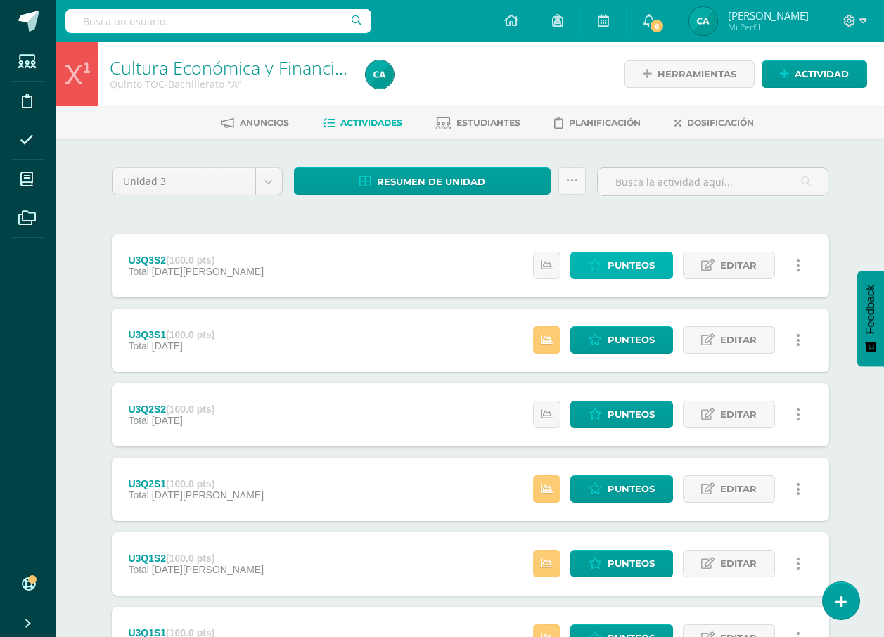
click at [621, 271] on span "Punteos" at bounding box center [631, 265] width 47 height 26
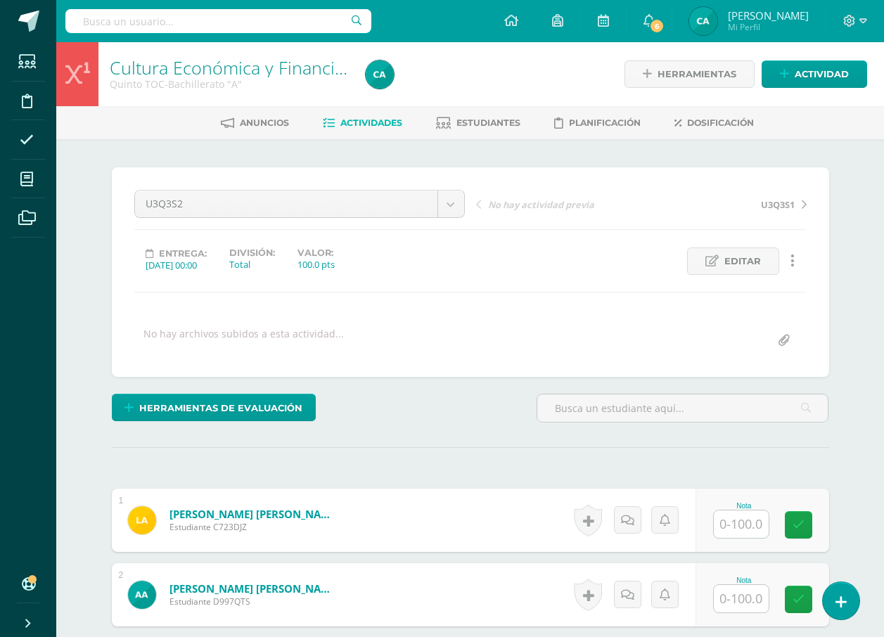
click at [731, 515] on input "text" at bounding box center [741, 524] width 55 height 27
type input "82"
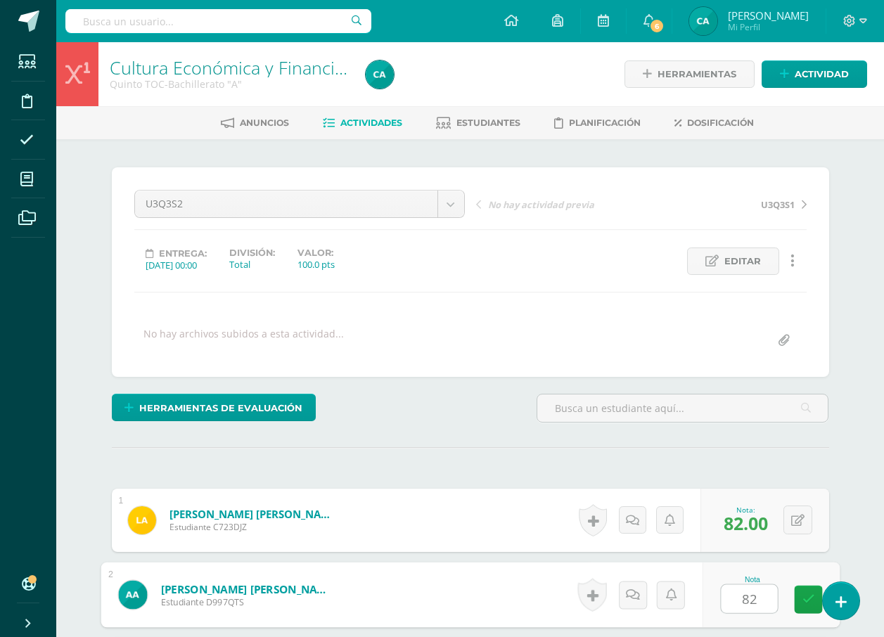
type input "82"
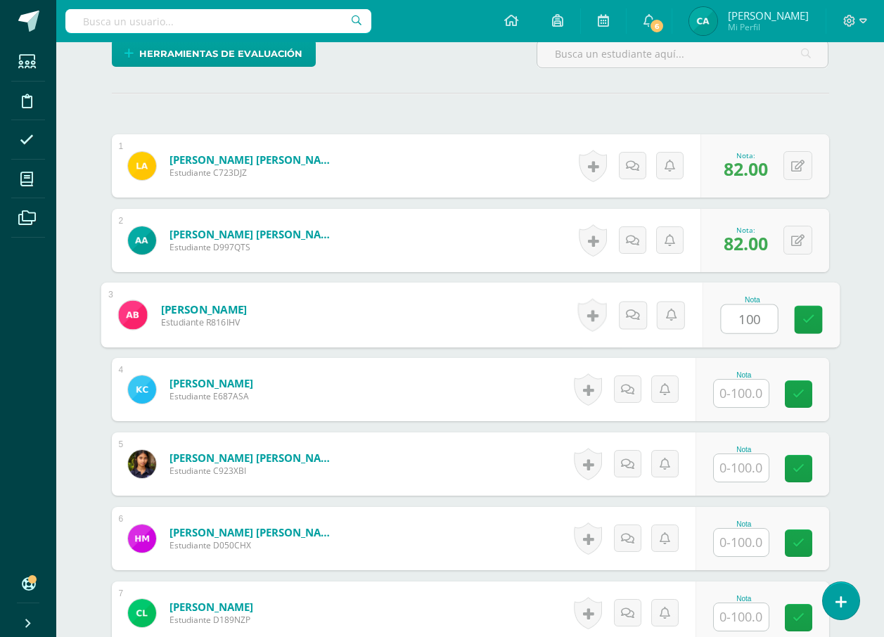
type input "100"
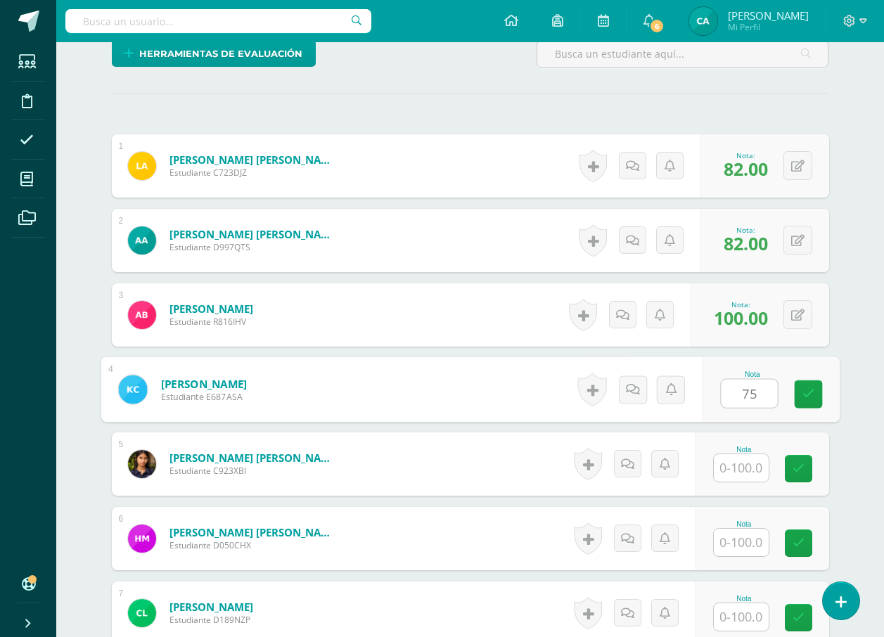
type input "75"
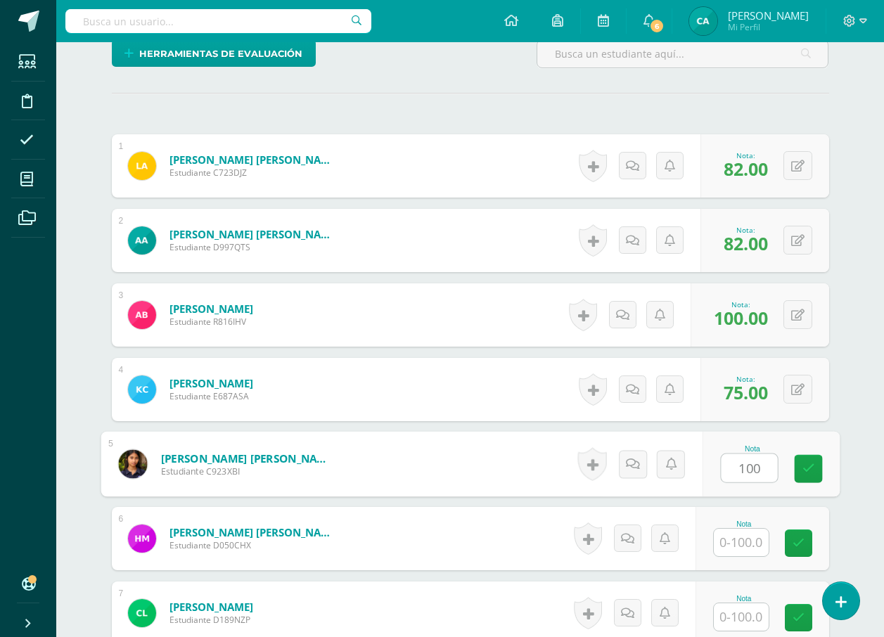
type input "100"
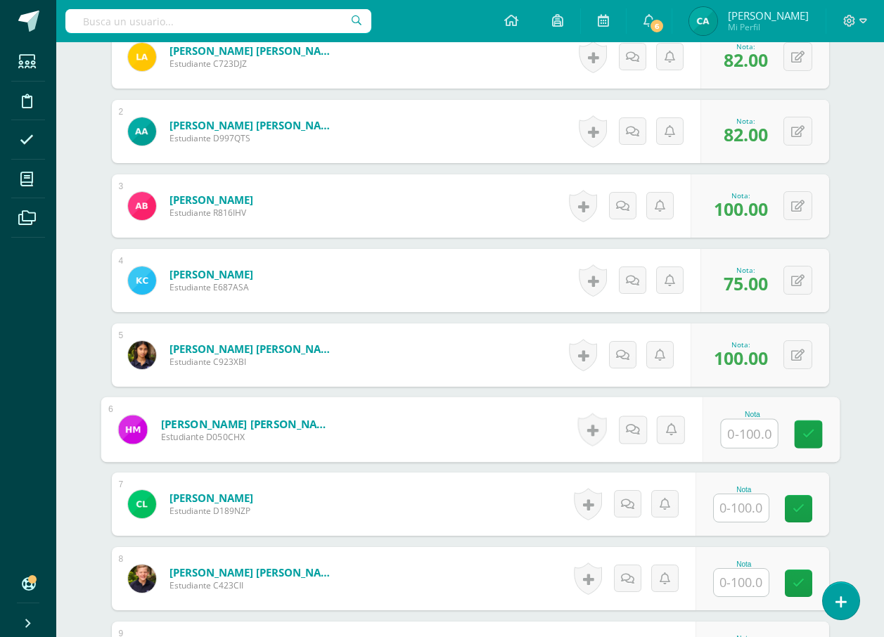
scroll to position [495, 0]
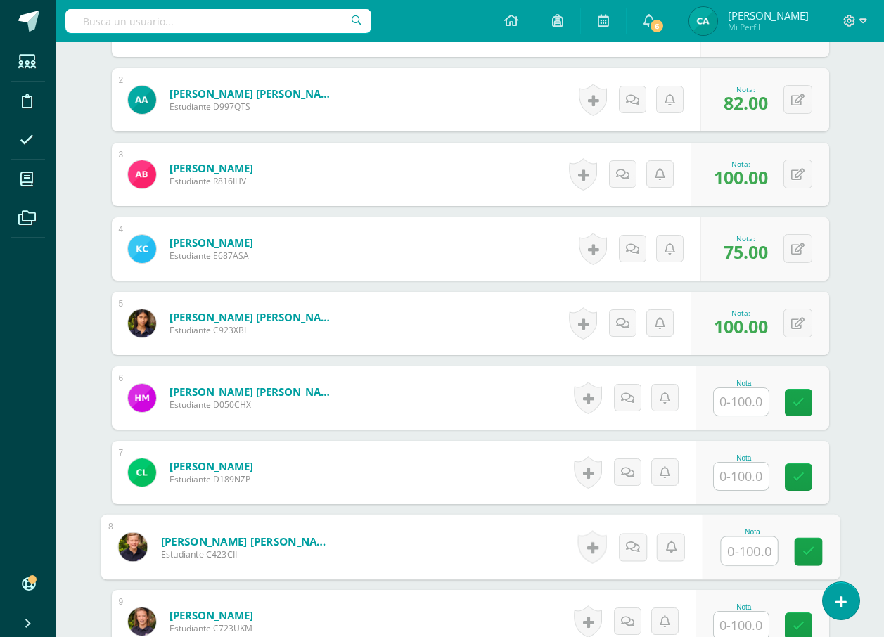
click at [736, 562] on input "text" at bounding box center [749, 551] width 56 height 28
type input "76"
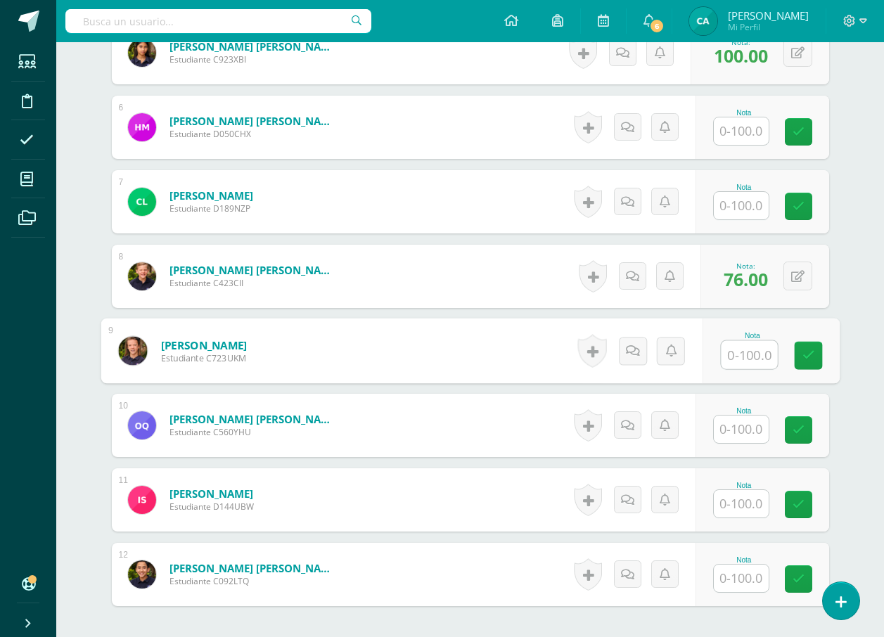
scroll to position [778, 0]
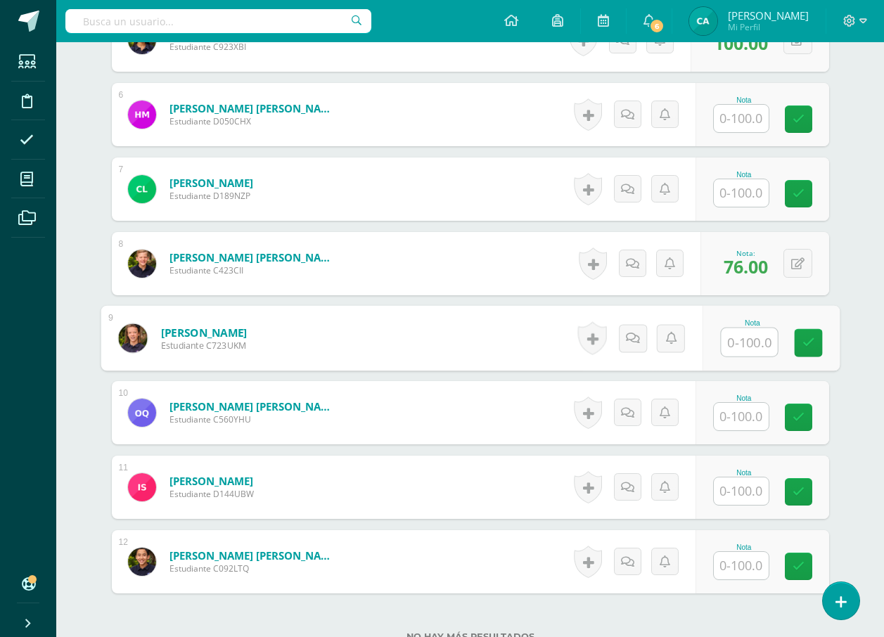
click at [729, 413] on input "text" at bounding box center [741, 416] width 55 height 27
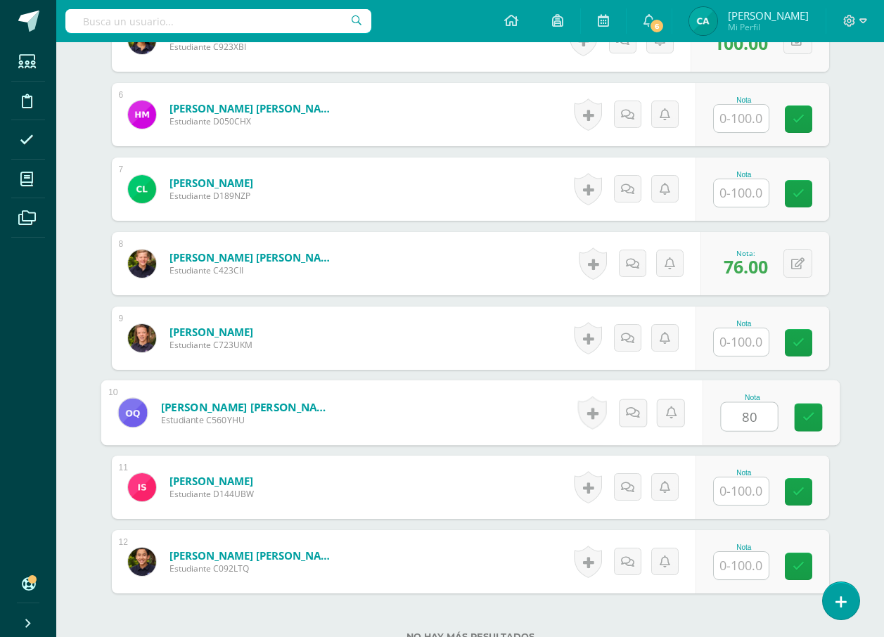
type input "80"
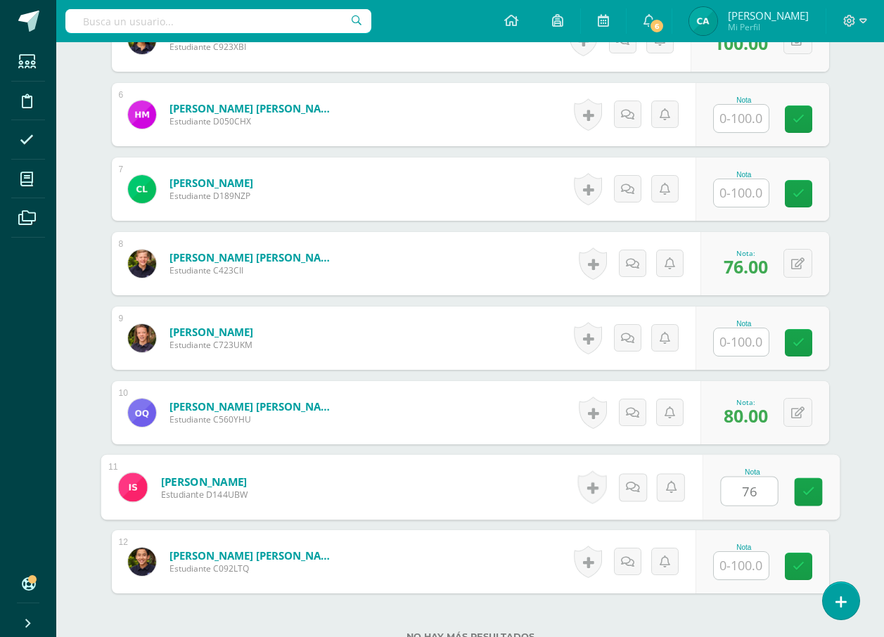
type input "76"
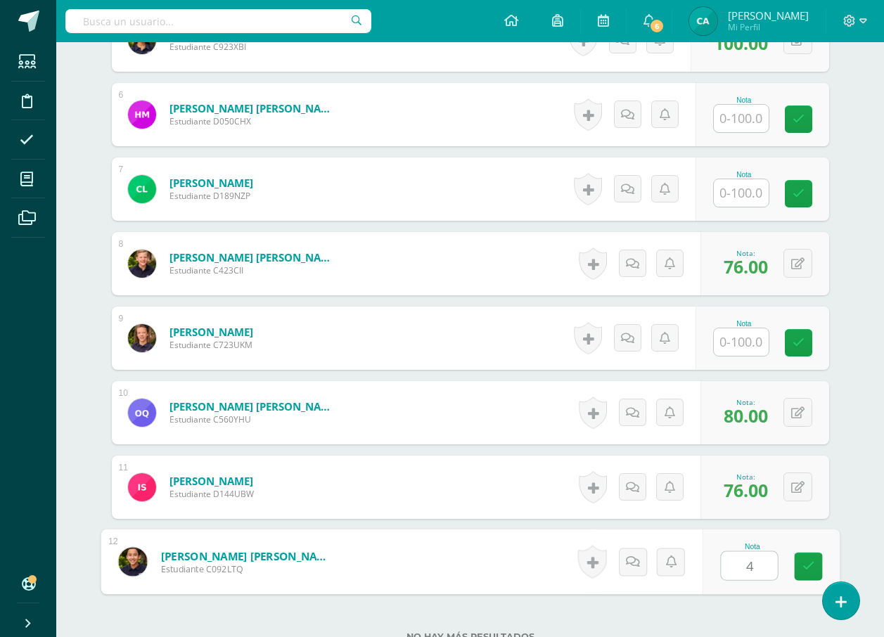
type input "40"
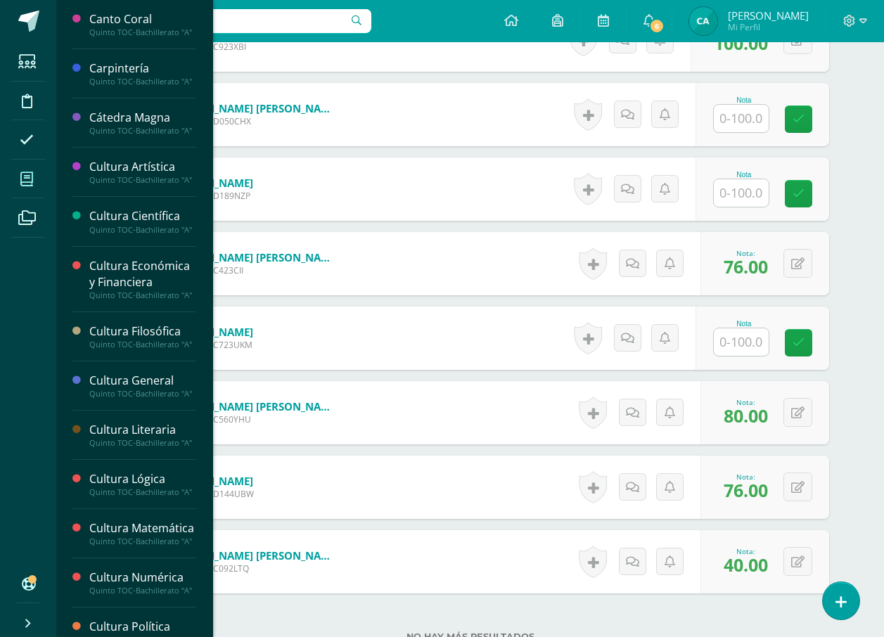
click at [25, 179] on icon at bounding box center [26, 179] width 13 height 14
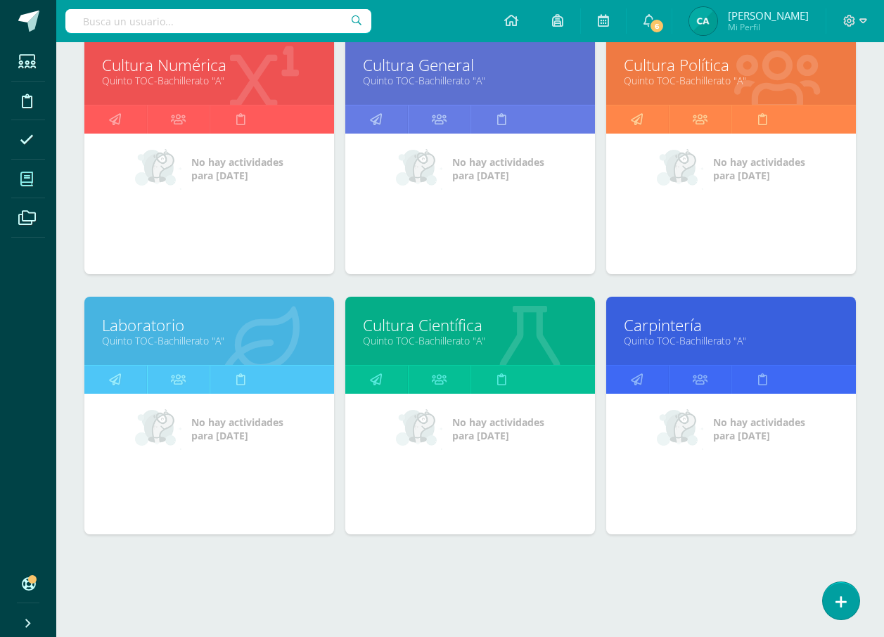
scroll to position [492, 0]
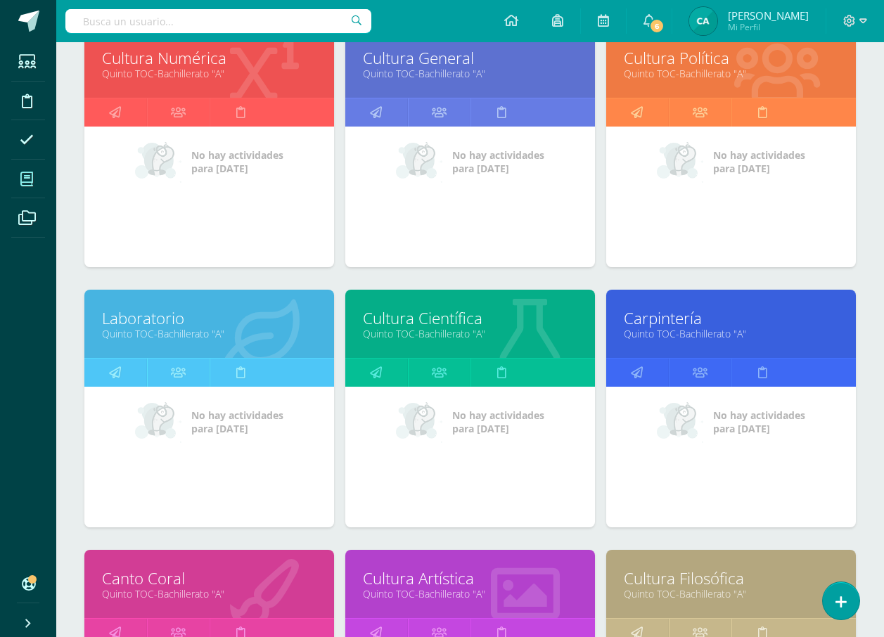
click at [431, 318] on link "Cultura Científica" at bounding box center [470, 318] width 214 height 22
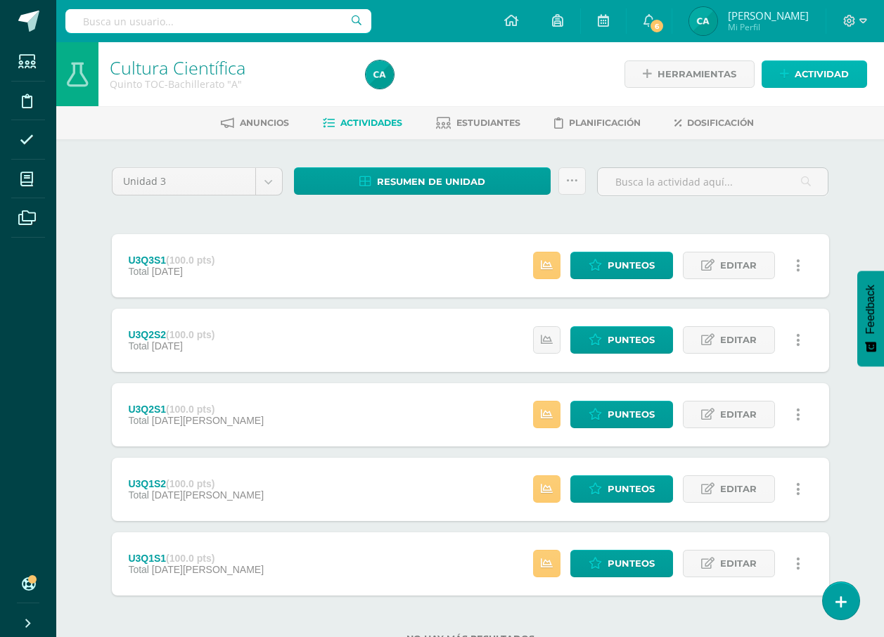
click at [815, 80] on span "Actividad" at bounding box center [822, 74] width 54 height 26
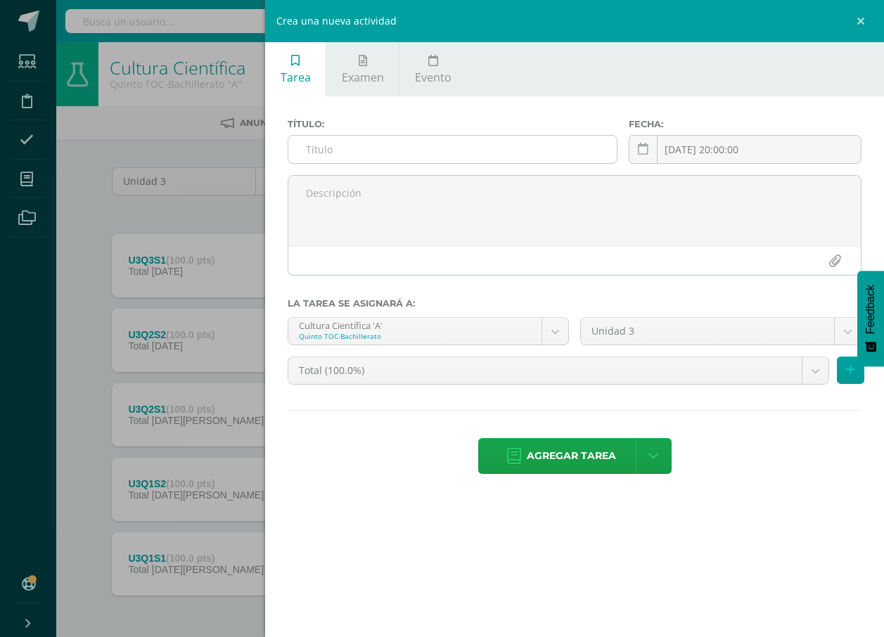
click at [527, 148] on input "text" at bounding box center [452, 149] width 328 height 27
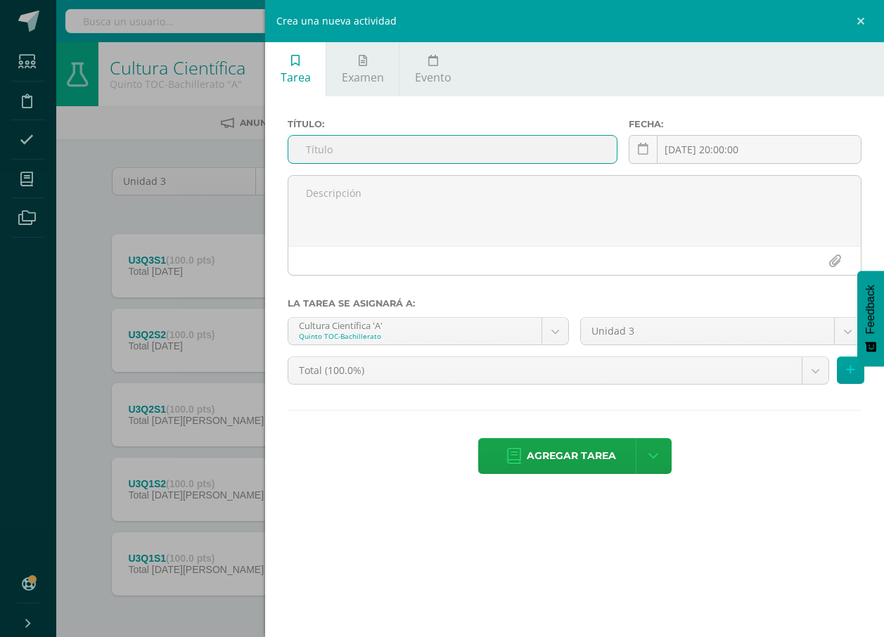
type input "U3Q3S2"
click at [525, 449] on link "Agregar tarea" at bounding box center [561, 456] width 166 height 36
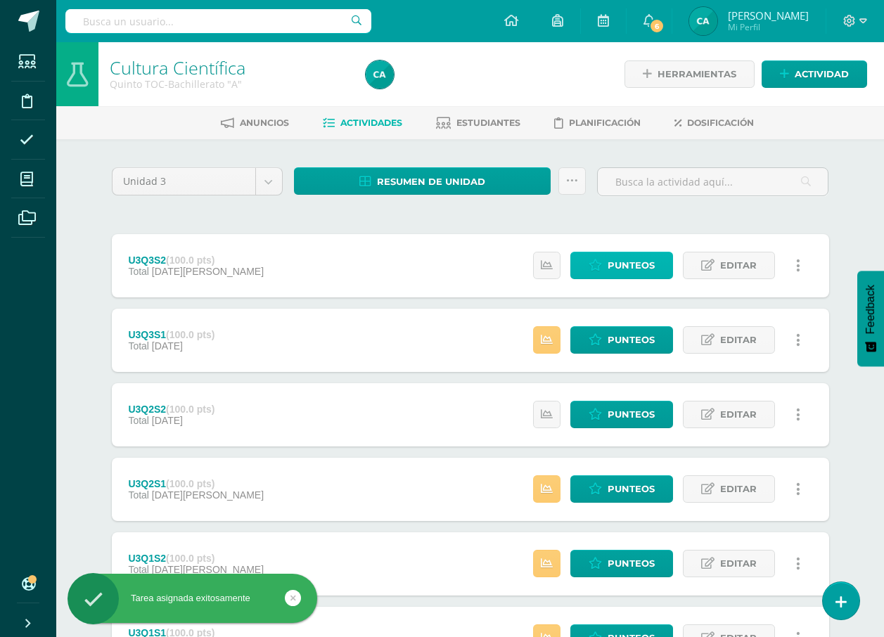
click at [641, 271] on span "Punteos" at bounding box center [631, 265] width 47 height 26
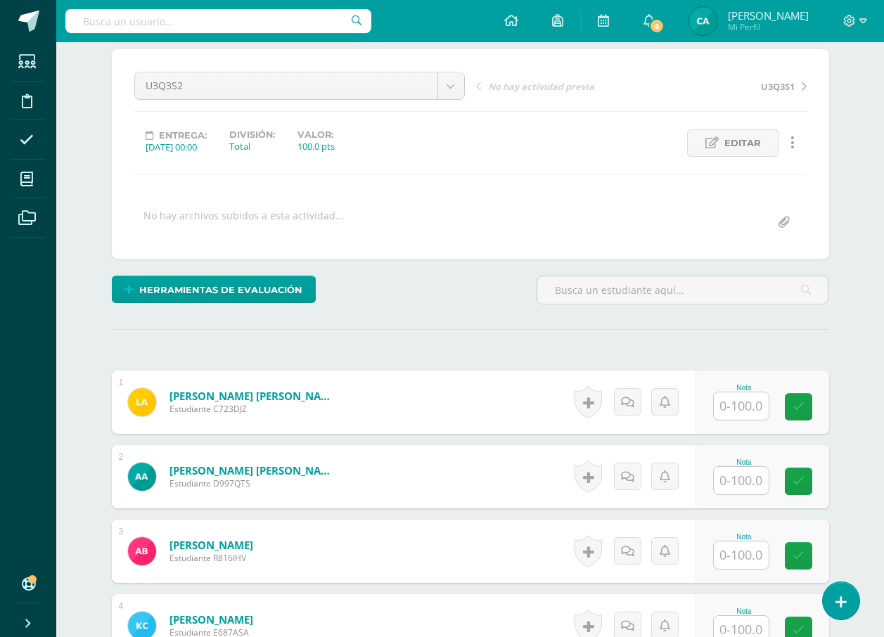
scroll to position [255, 0]
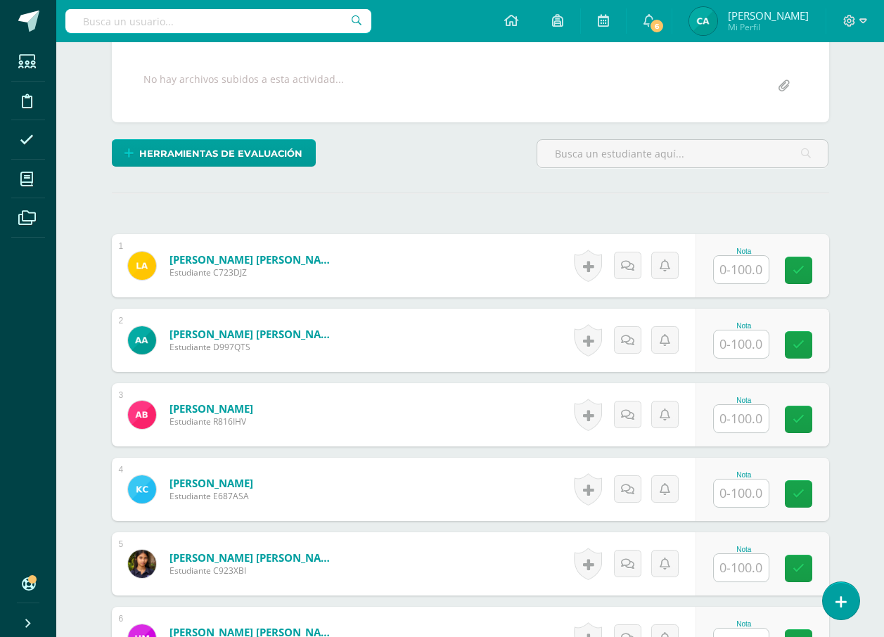
click at [742, 259] on input "text" at bounding box center [741, 269] width 55 height 27
type input "100"
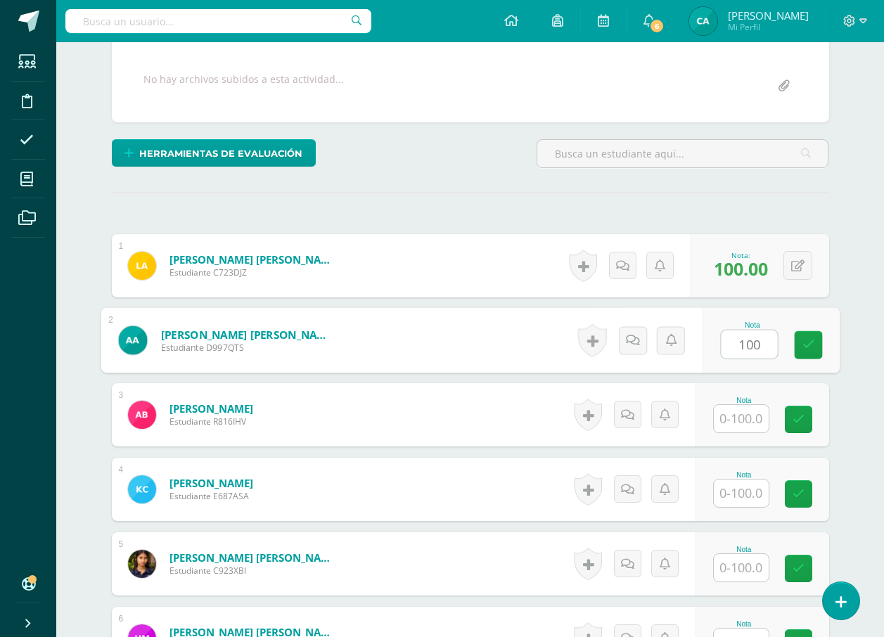
type input "100"
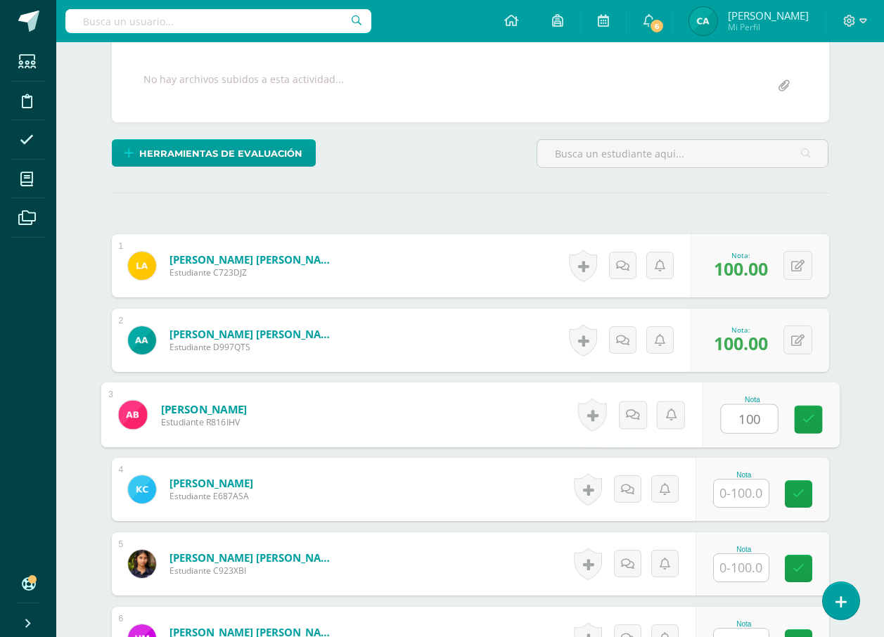
type input "100"
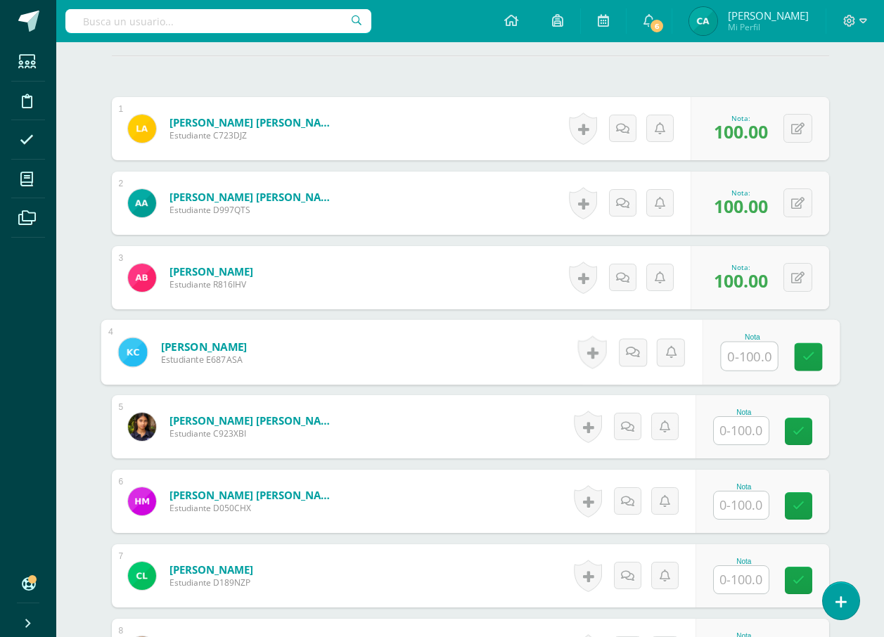
scroll to position [395, 0]
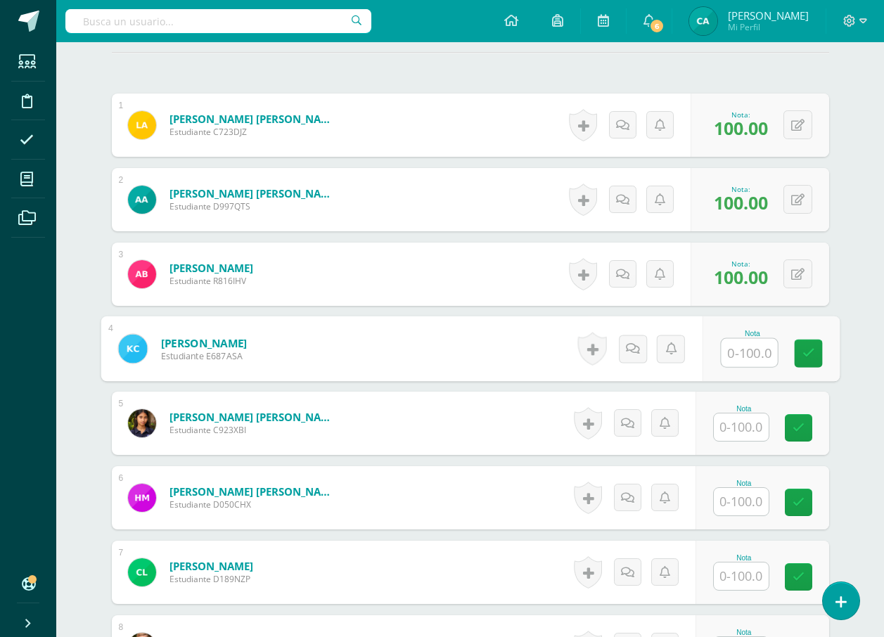
click at [758, 418] on input "text" at bounding box center [741, 426] width 55 height 27
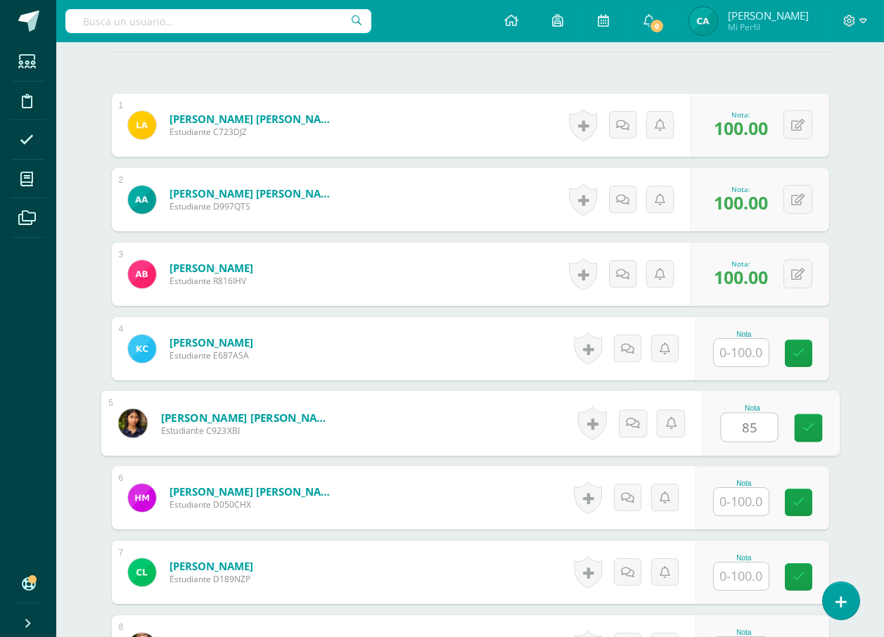
type input "85"
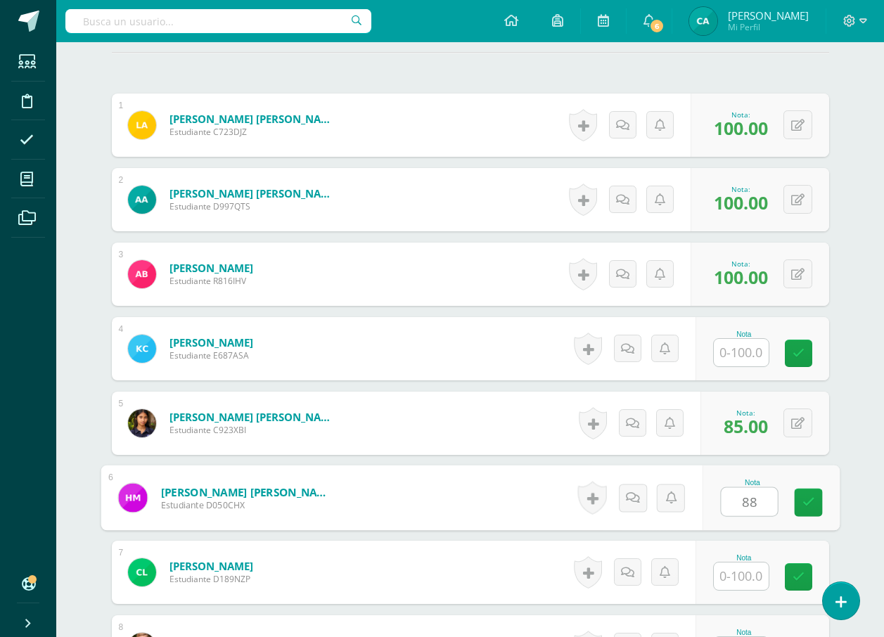
type input "88"
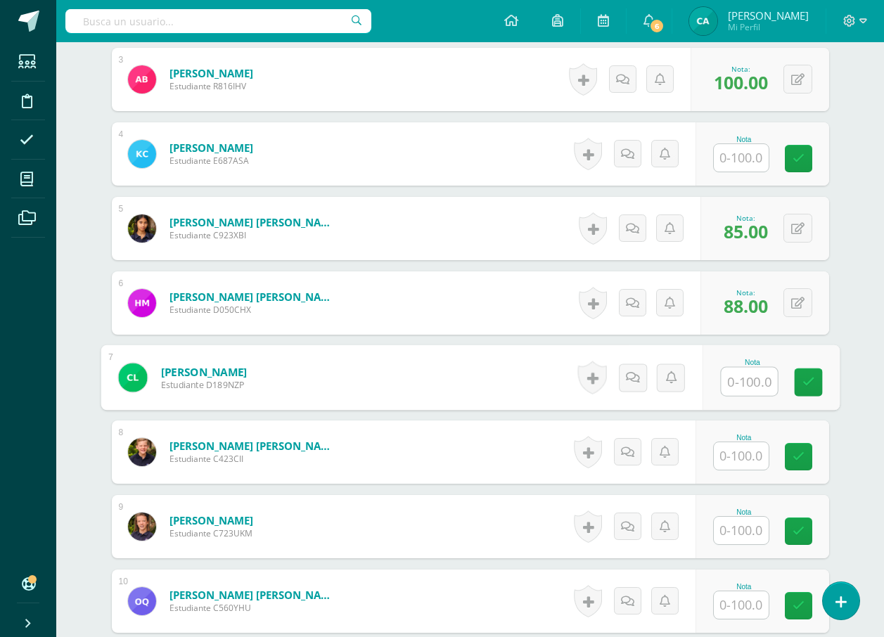
scroll to position [606, 0]
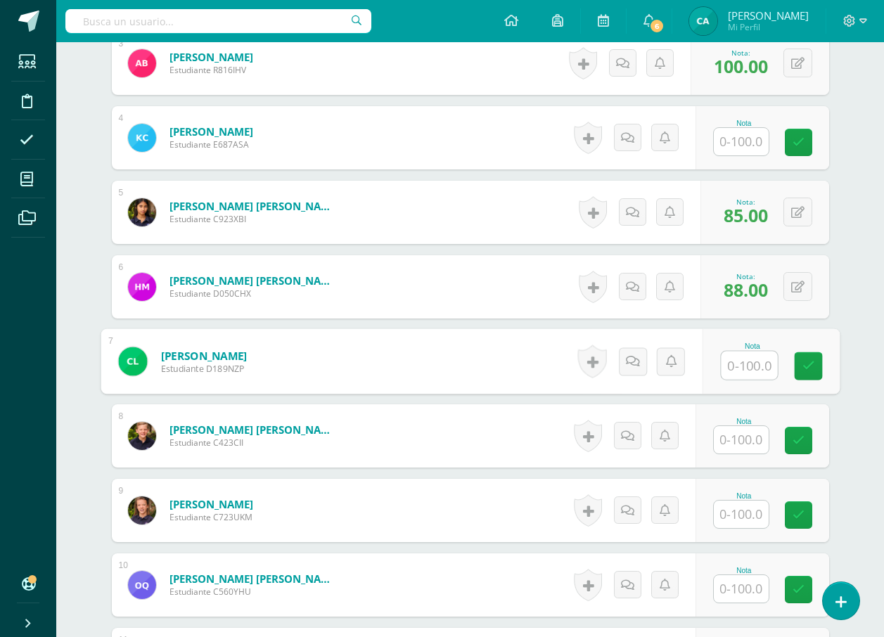
click at [729, 437] on input "text" at bounding box center [741, 439] width 55 height 27
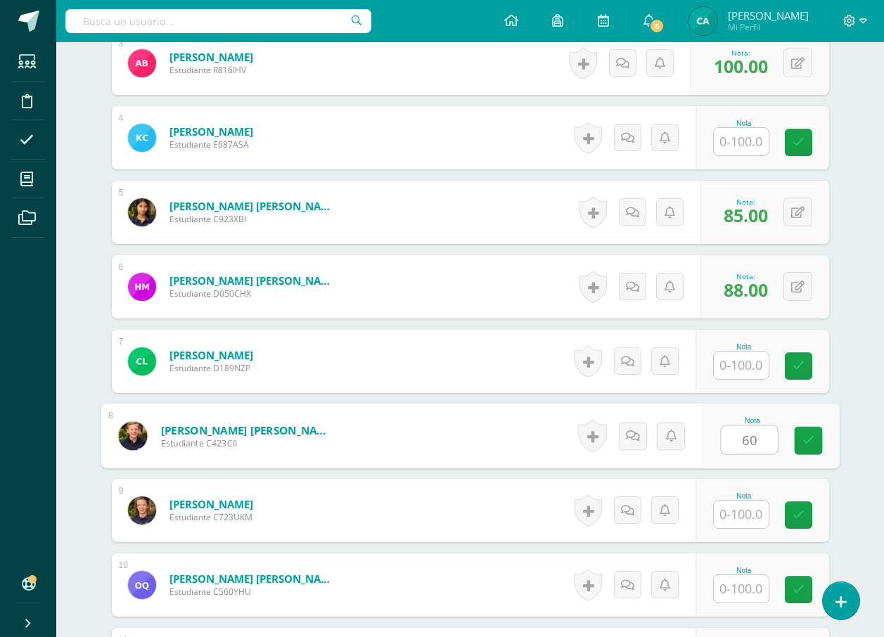
type input "60"
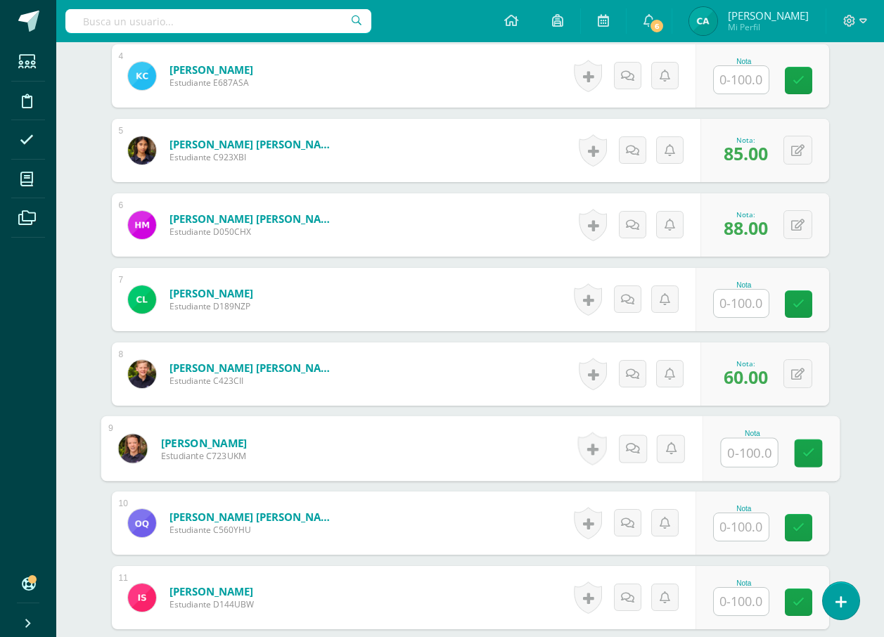
scroll to position [747, 0]
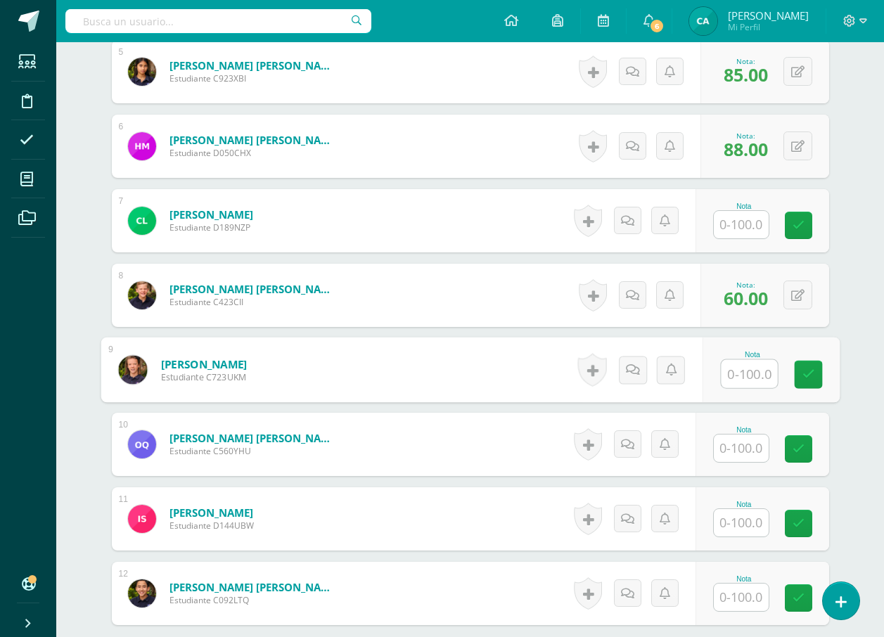
click at [747, 441] on input "text" at bounding box center [741, 448] width 55 height 27
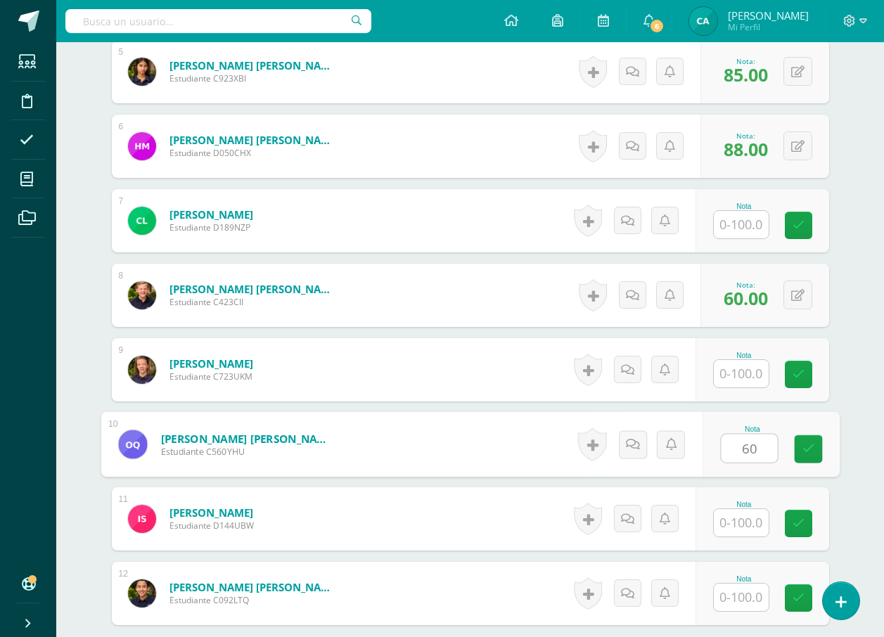
type input "60"
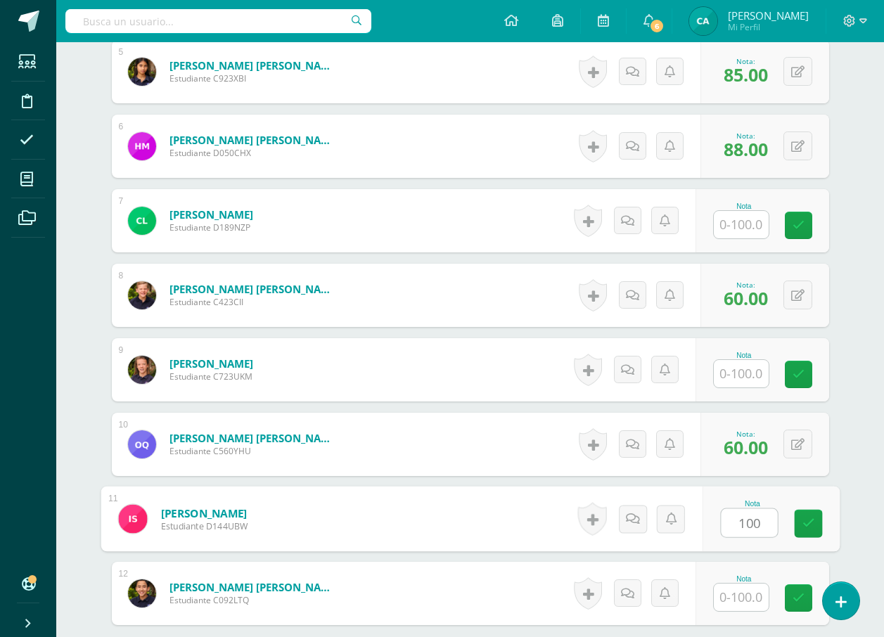
type input "100"
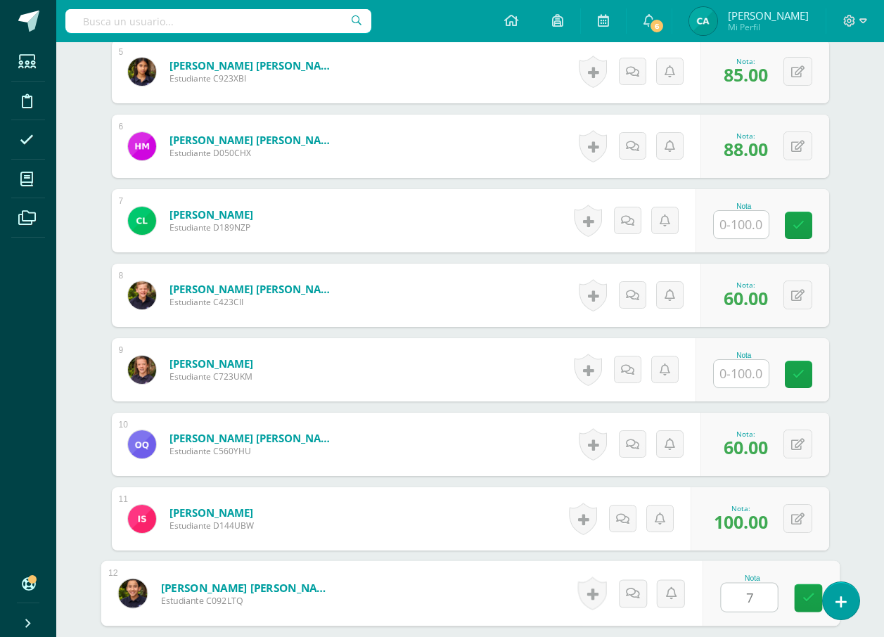
type input "70"
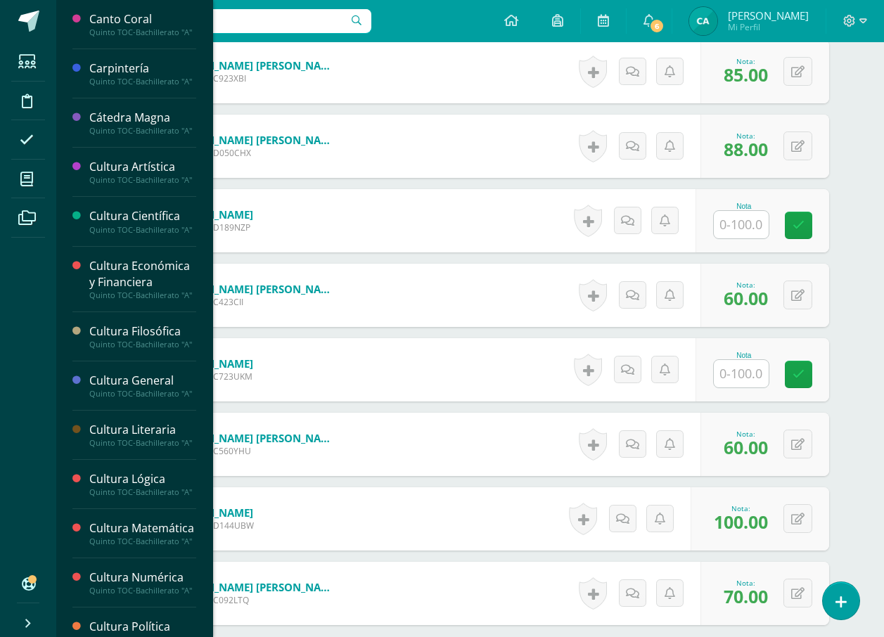
click at [8, 185] on li "Mis cursos" at bounding box center [28, 179] width 56 height 39
click at [29, 173] on icon at bounding box center [26, 179] width 13 height 14
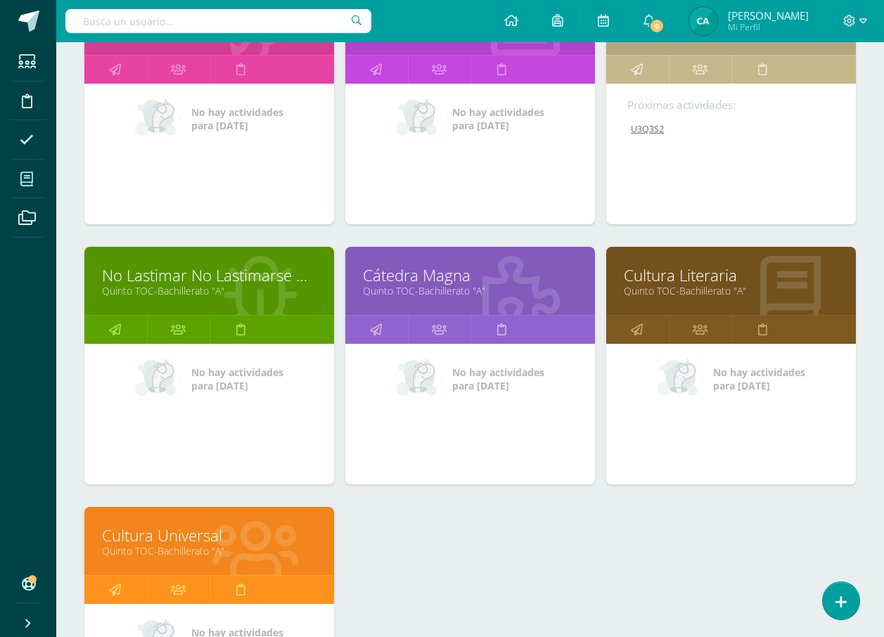
scroll to position [1056, 0]
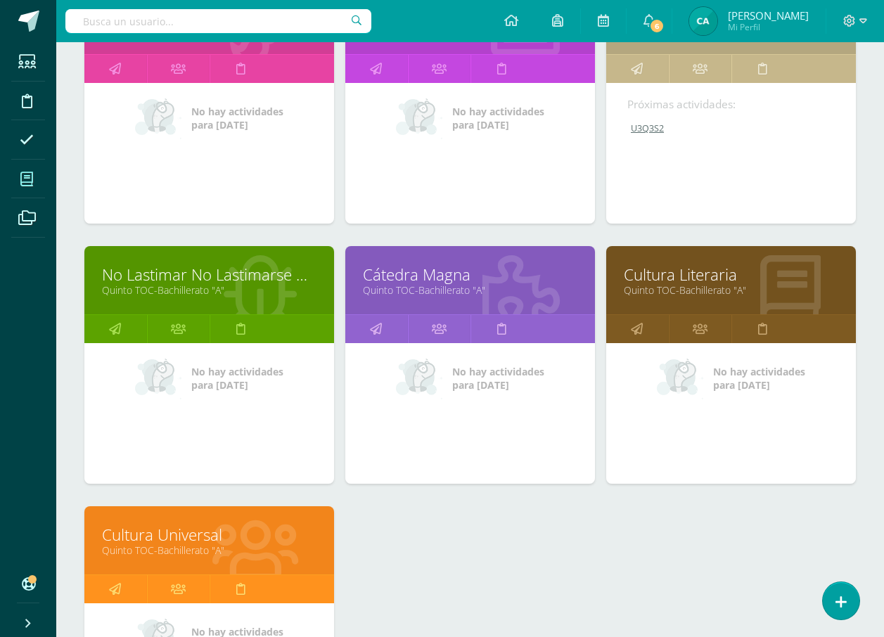
click at [716, 273] on link "Cultura Literaria" at bounding box center [731, 275] width 214 height 22
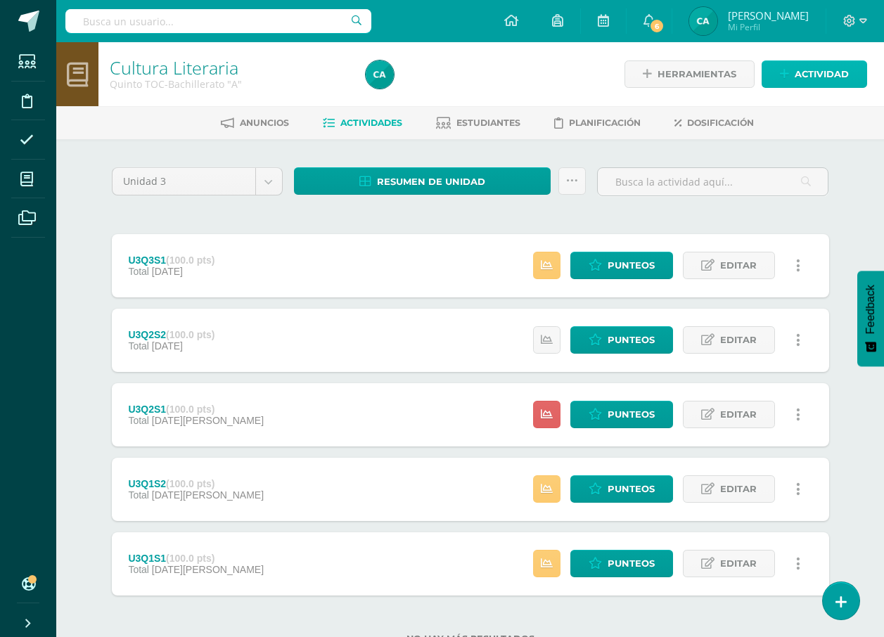
click at [786, 83] on link "Actividad" at bounding box center [814, 73] width 105 height 27
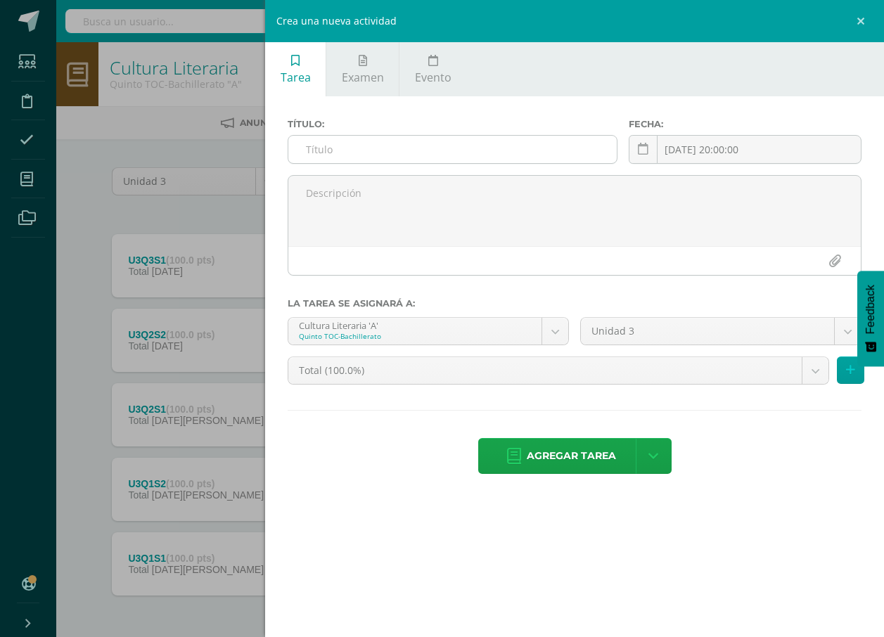
drag, startPoint x: 425, startPoint y: 149, endPoint x: 413, endPoint y: 157, distance: 14.2
click at [425, 149] on input "text" at bounding box center [452, 149] width 328 height 27
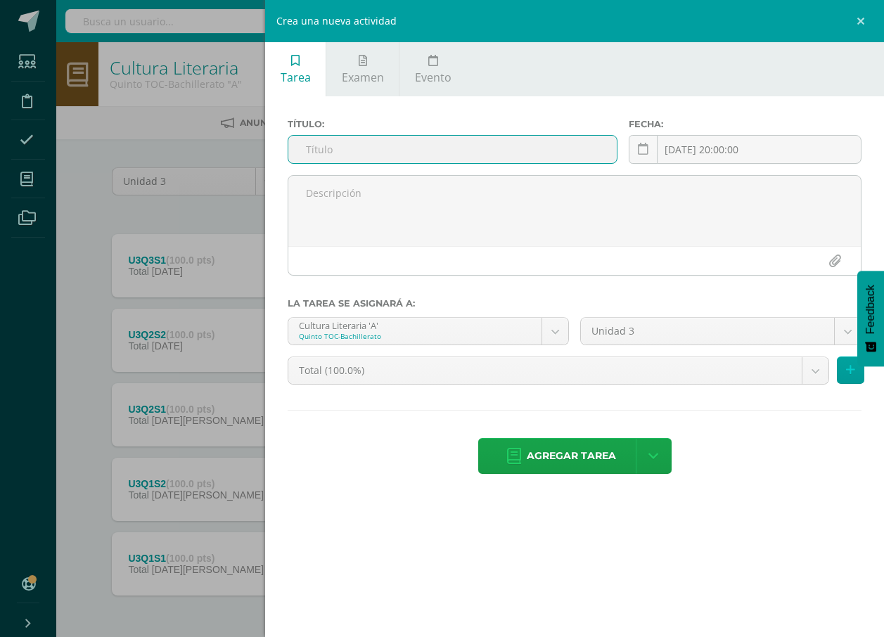
type input "U3Q3S2"
click at [525, 455] on link "Agregar tarea" at bounding box center [561, 456] width 166 height 36
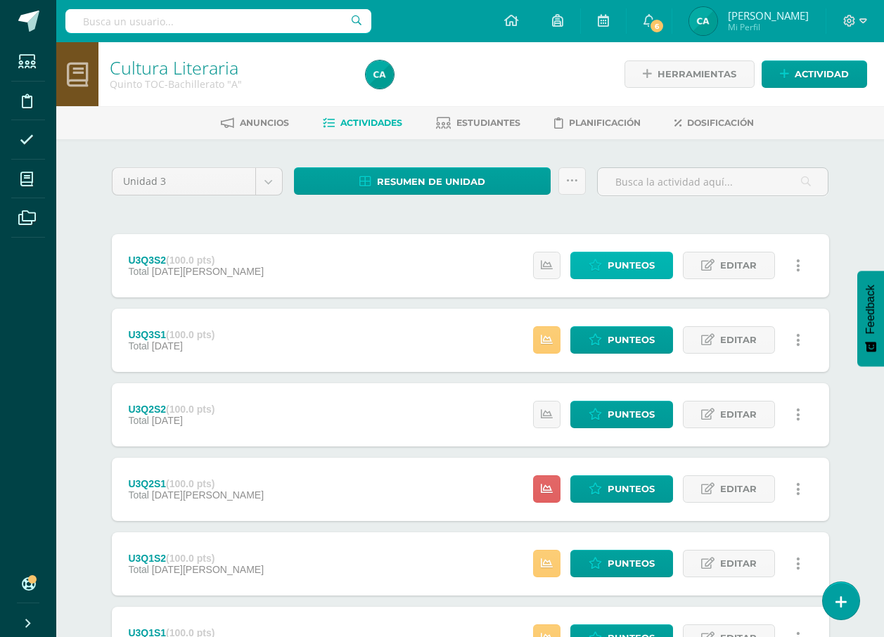
click at [626, 265] on span "Punteos" at bounding box center [631, 265] width 47 height 26
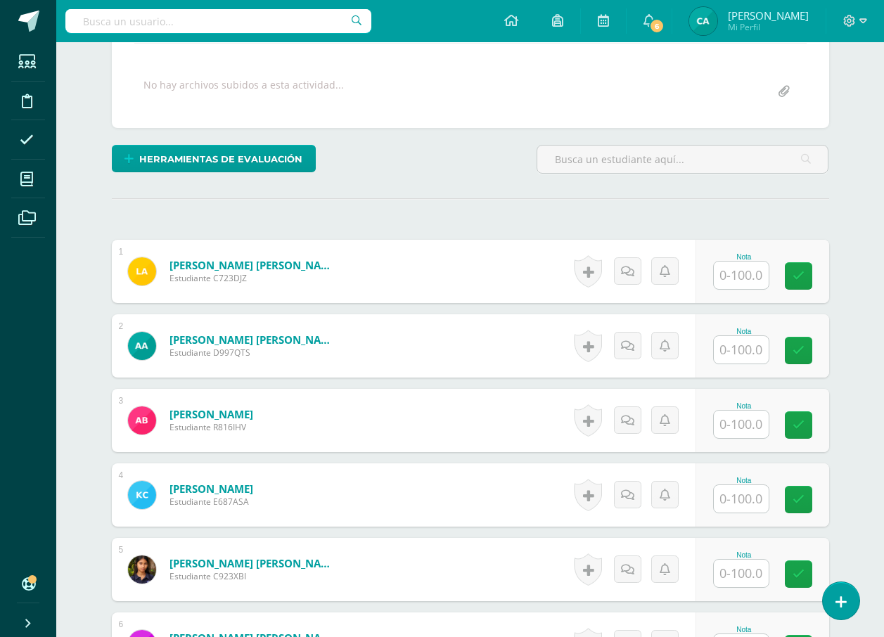
scroll to position [244, 0]
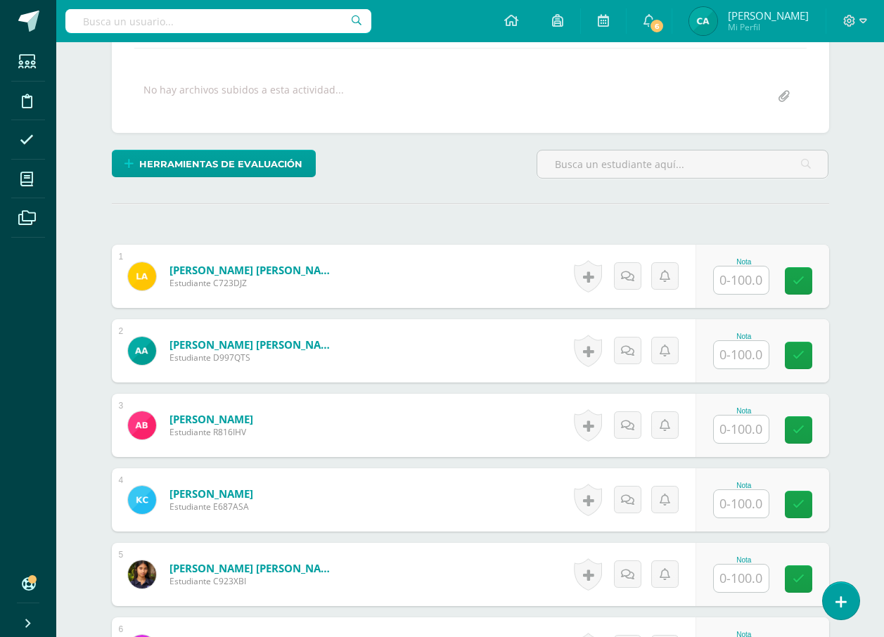
click at [743, 283] on input "text" at bounding box center [741, 280] width 55 height 27
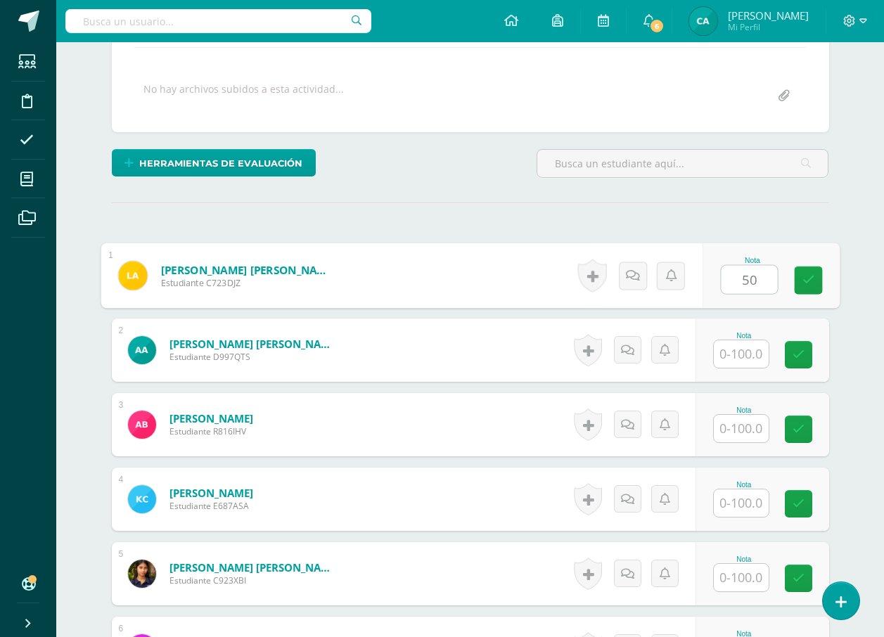
type input "50"
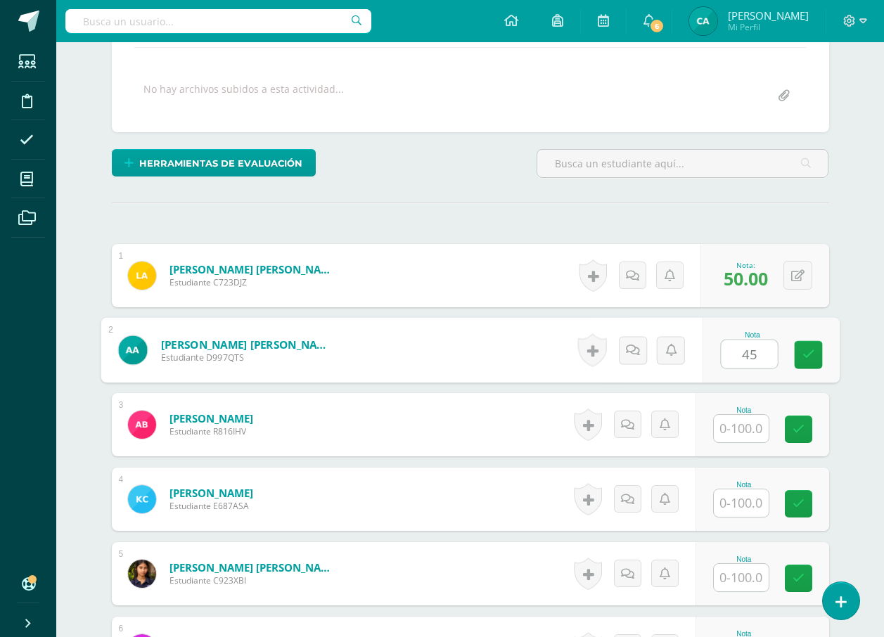
type input "45"
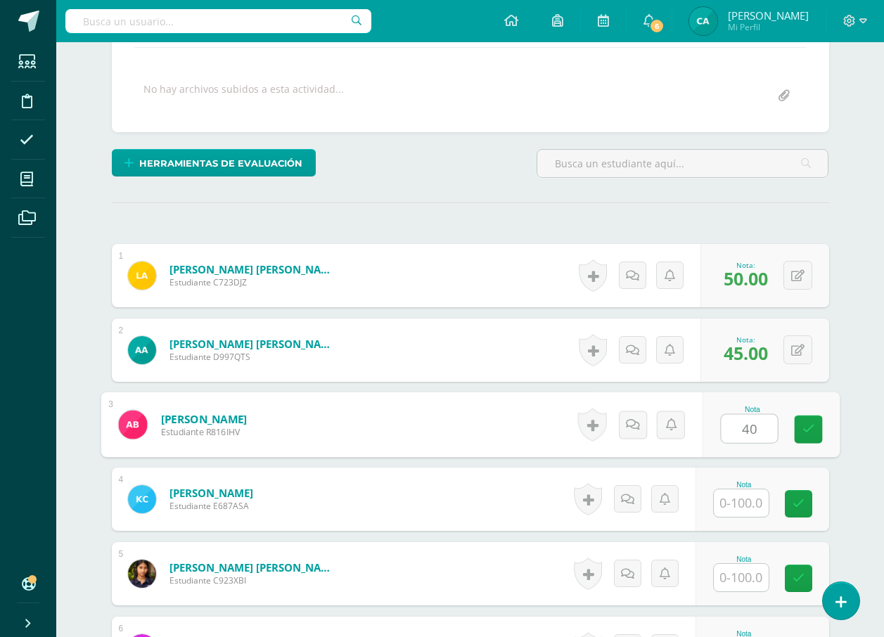
type input "40"
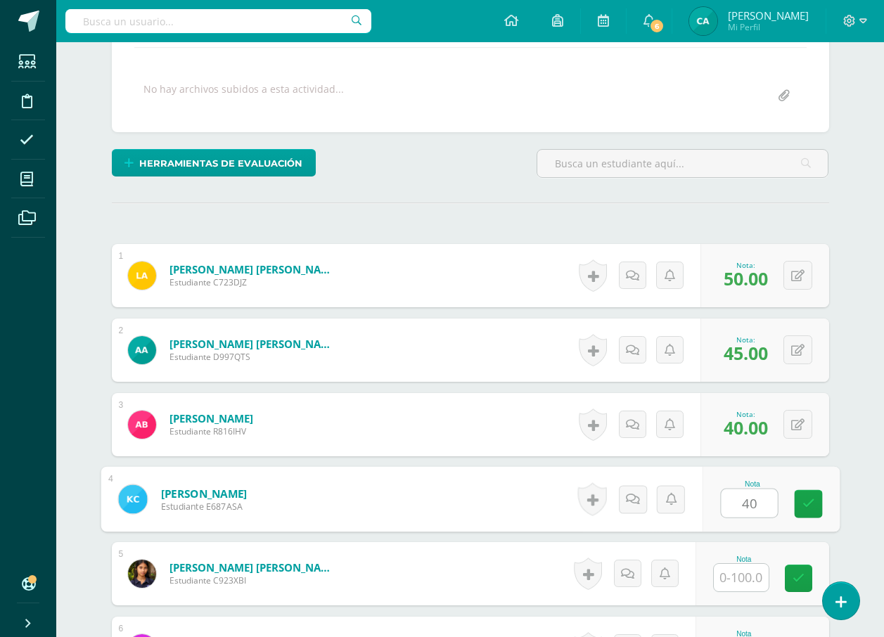
type input "40"
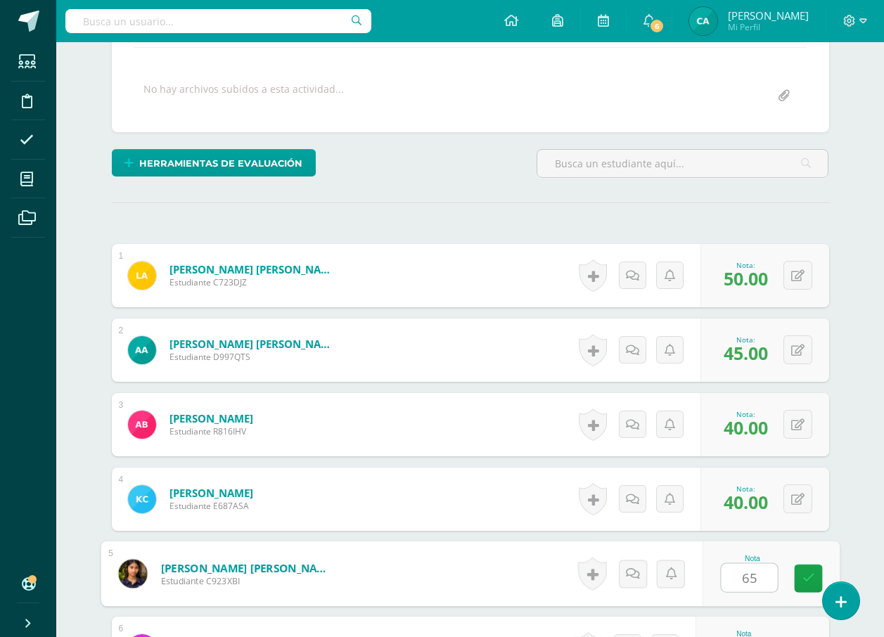
type input "65"
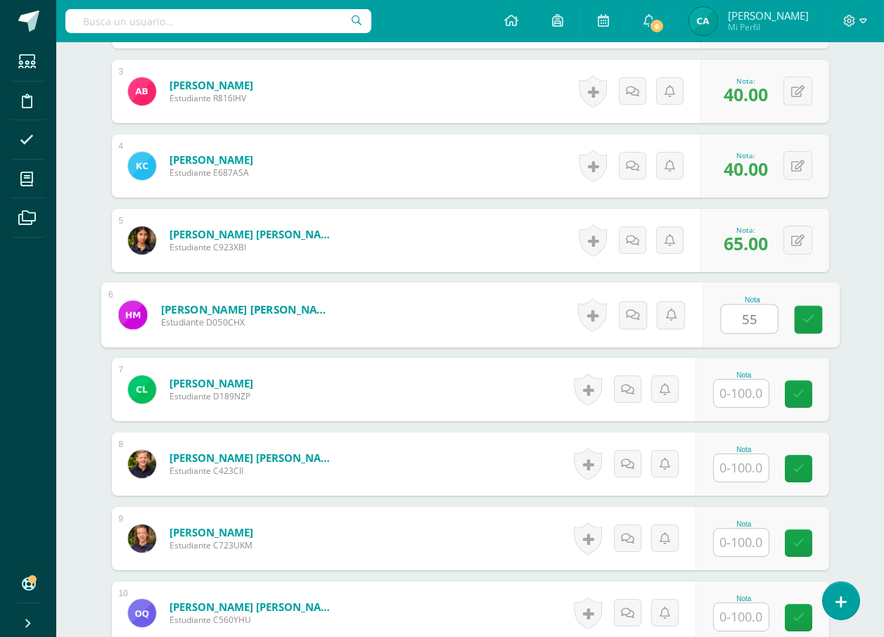
type input "55"
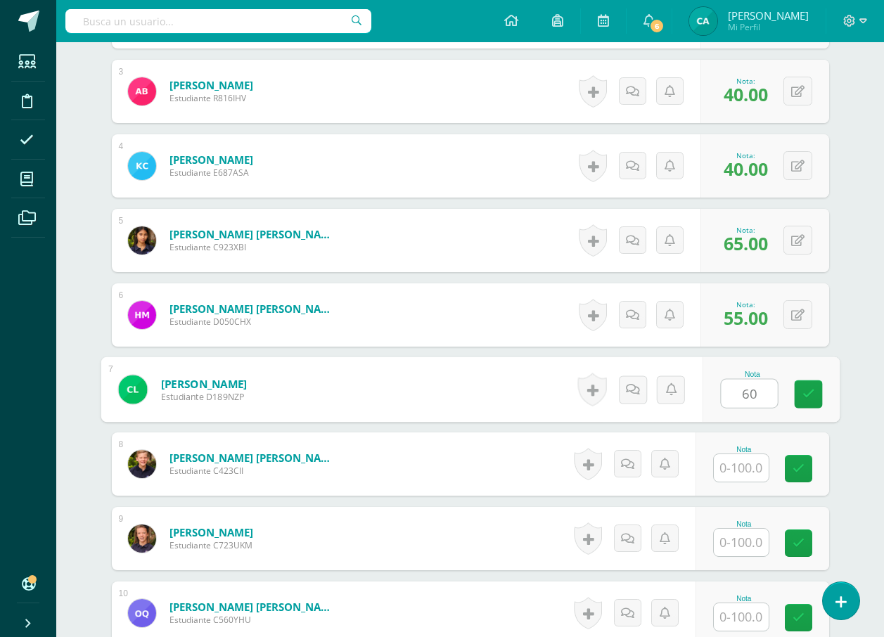
type input "60"
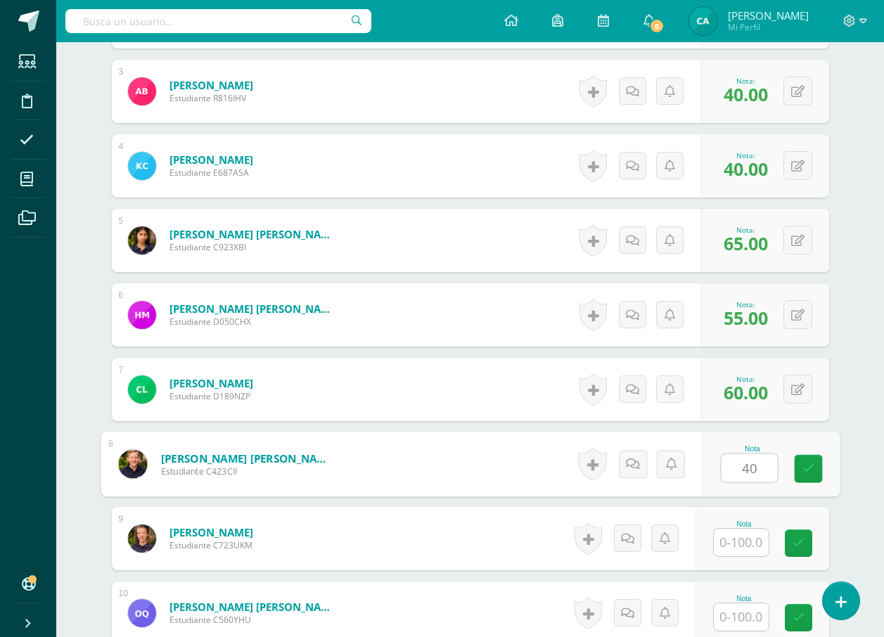
type input "40"
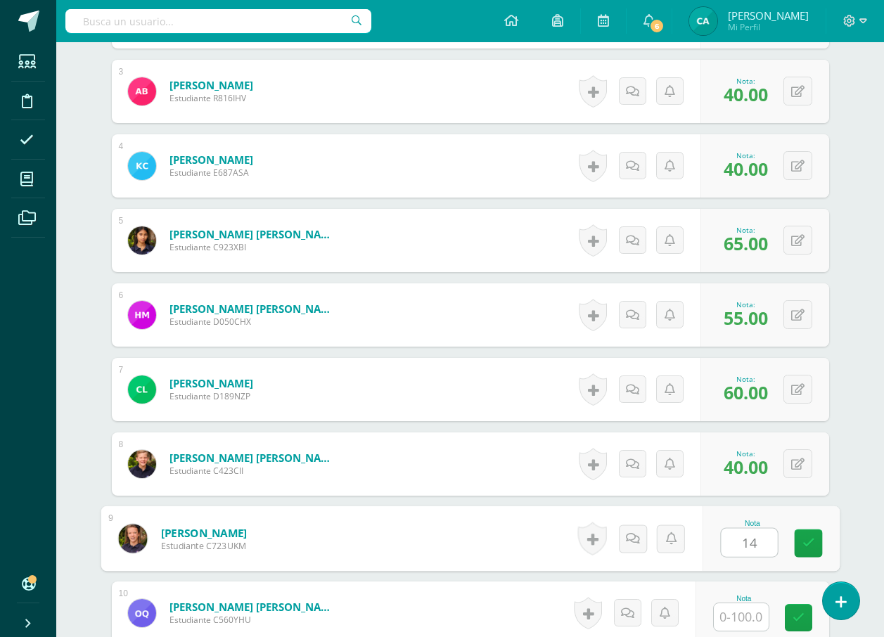
type input "1"
type input "40"
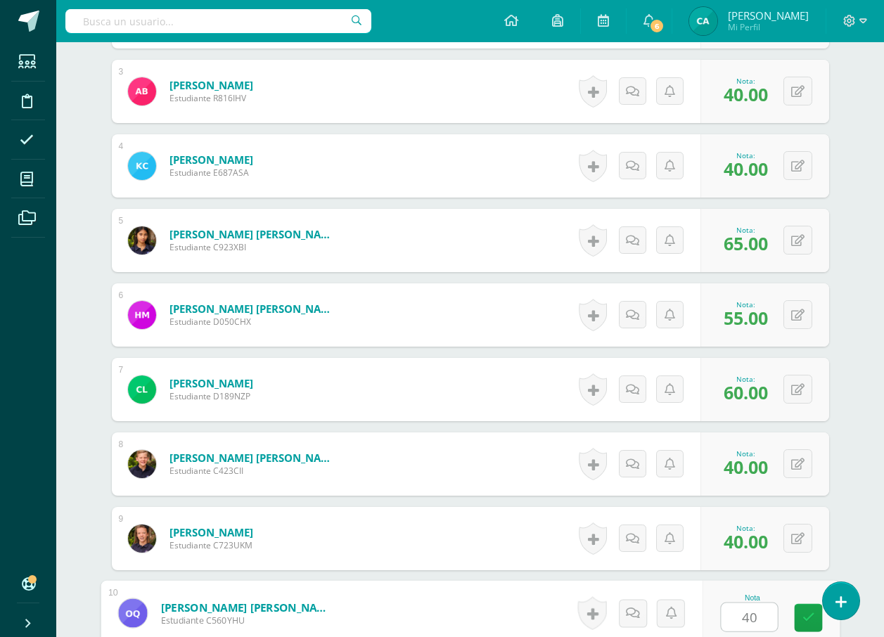
type input "40"
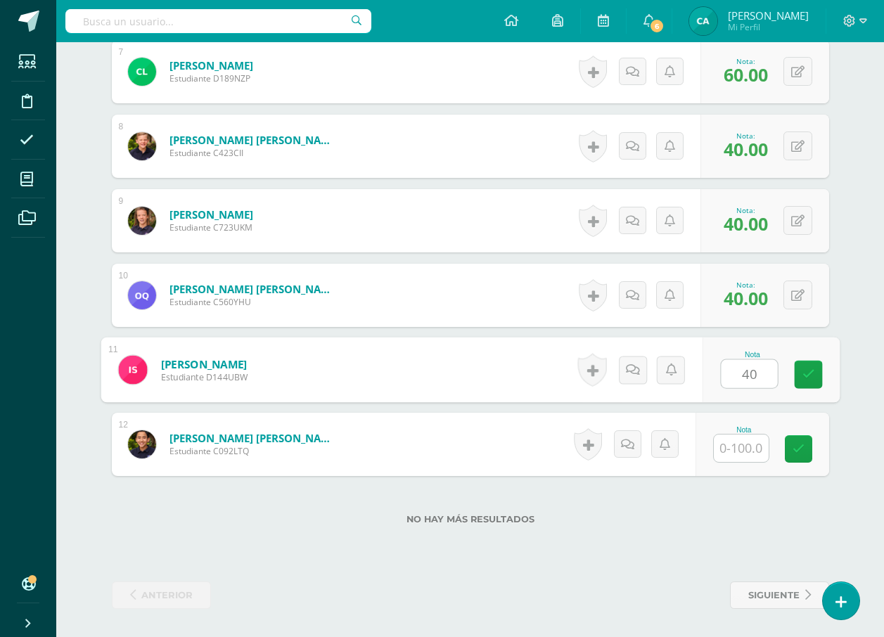
type input "40"
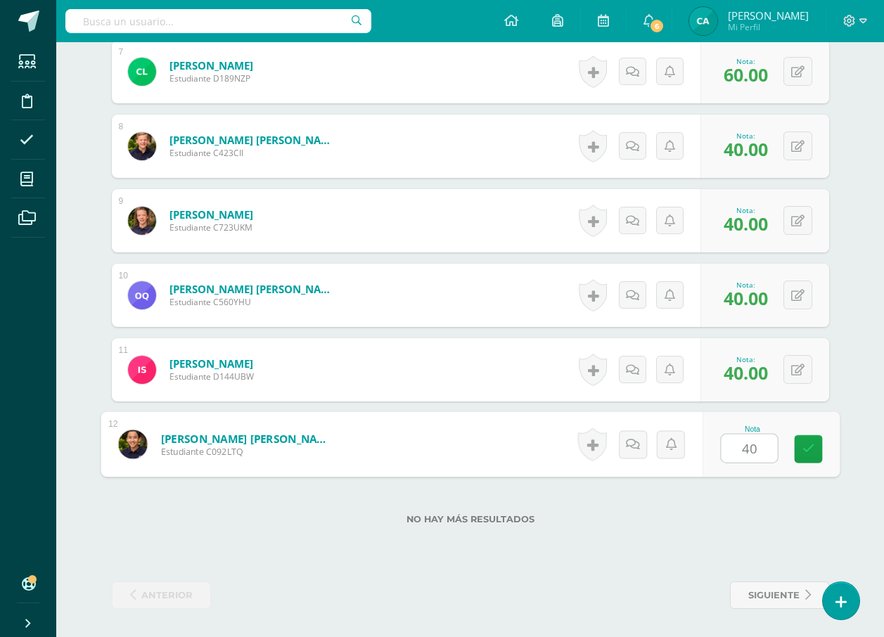
type input "40."
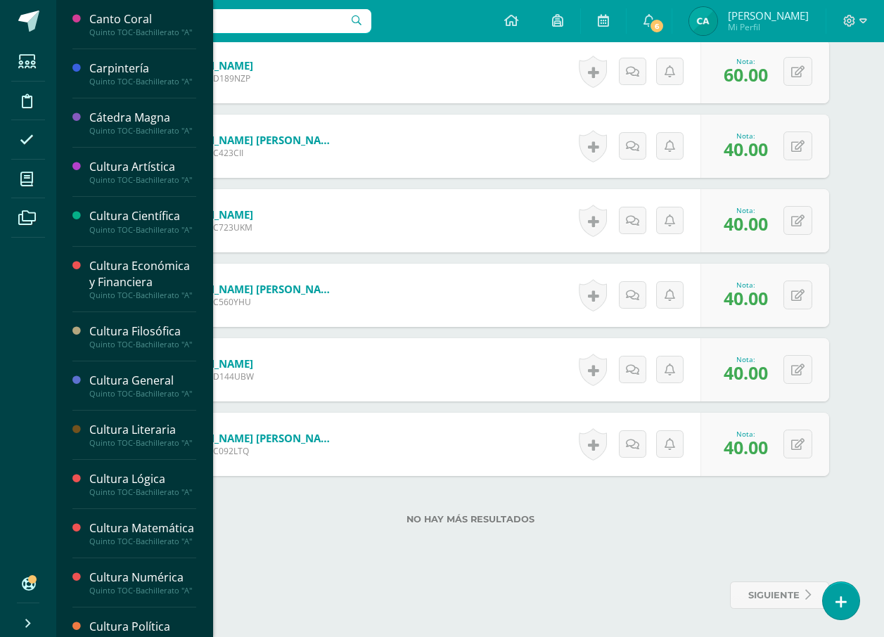
click at [8, 178] on li "Mis cursos" at bounding box center [28, 179] width 56 height 39
click at [38, 173] on span at bounding box center [27, 179] width 32 height 32
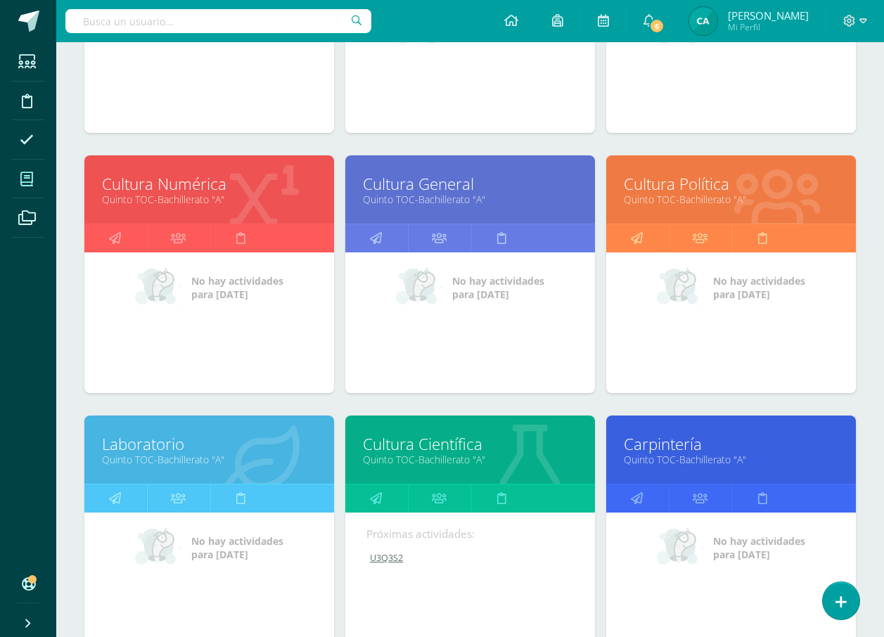
scroll to position [365, 0]
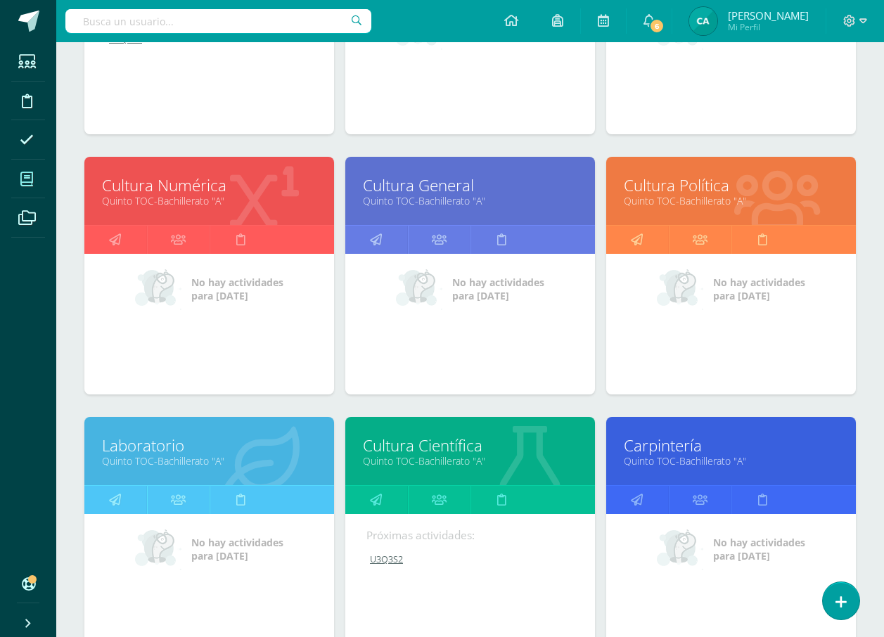
click at [653, 193] on link "Cultura Política" at bounding box center [731, 185] width 214 height 22
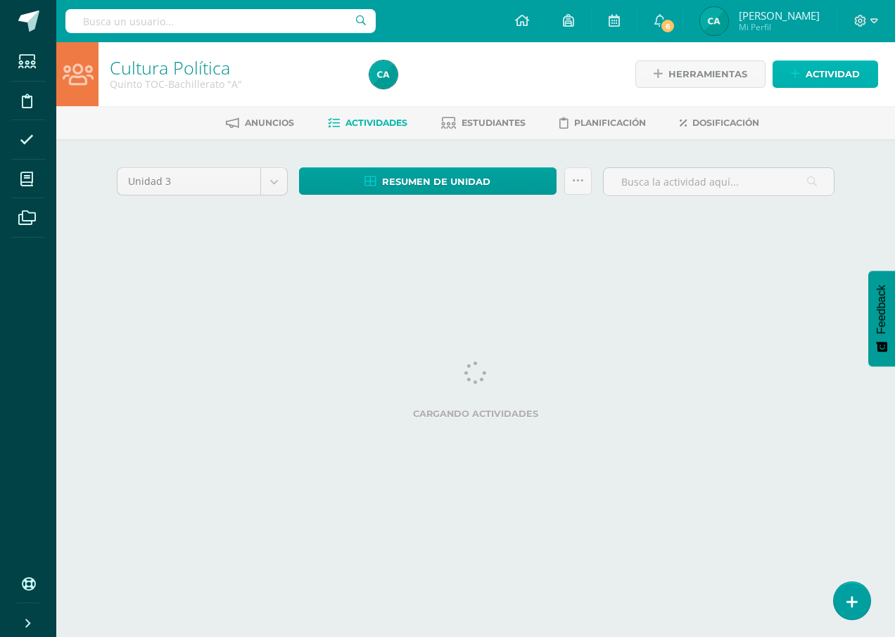
click at [842, 69] on span "Actividad" at bounding box center [832, 74] width 54 height 26
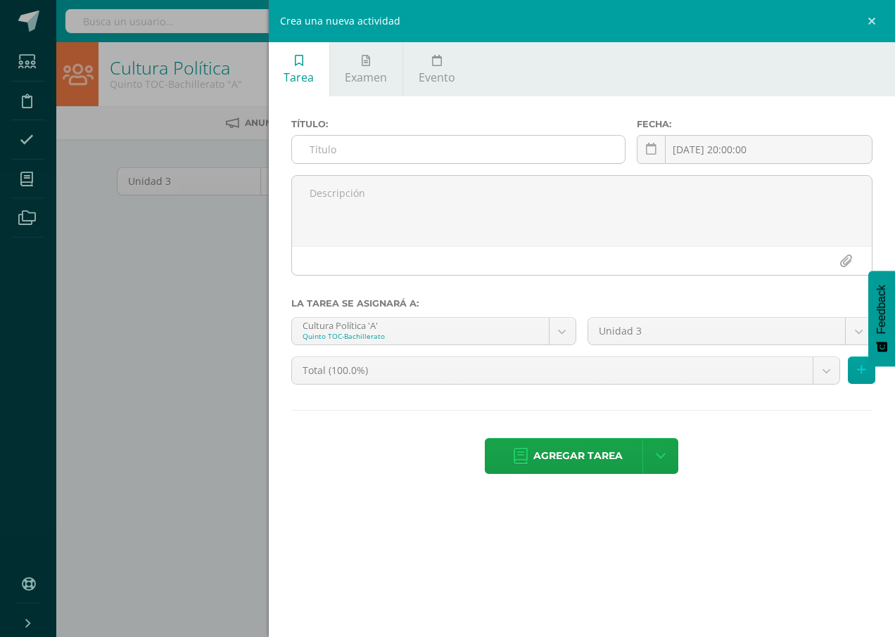
click at [352, 143] on input "text" at bounding box center [458, 149] width 333 height 27
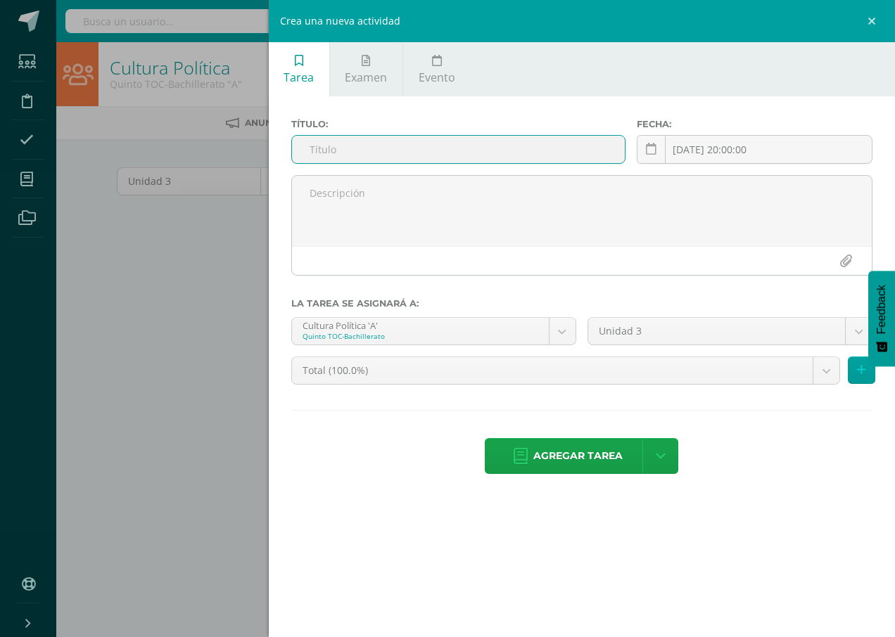
type input "U3Q3S2"
click at [573, 454] on span "Agregar tarea" at bounding box center [577, 456] width 89 height 34
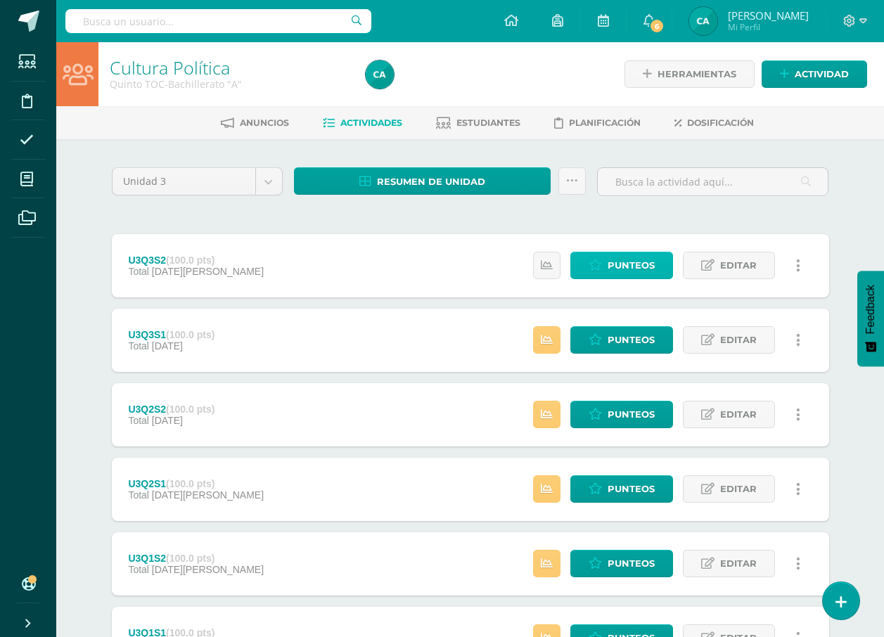
click at [631, 264] on span "Punteos" at bounding box center [631, 265] width 47 height 26
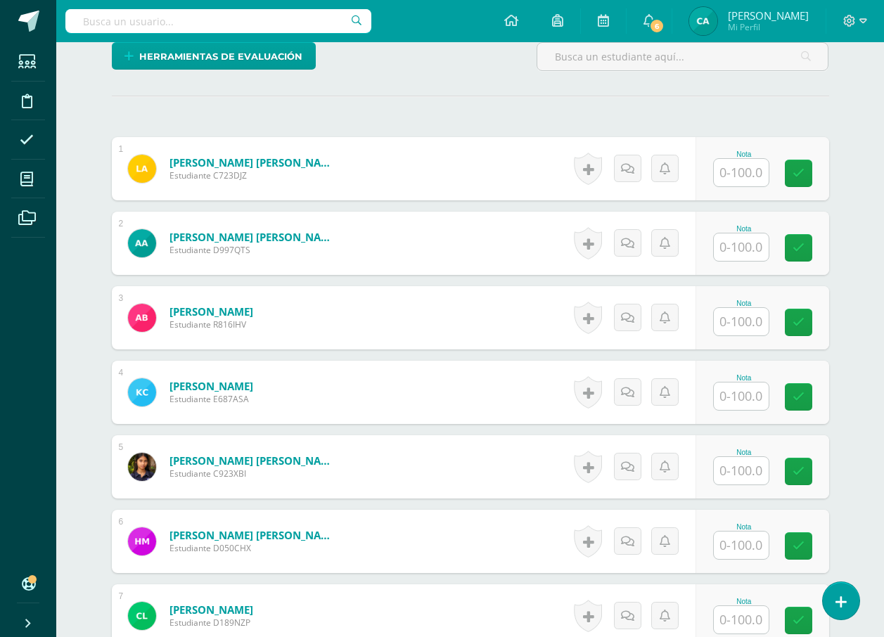
scroll to position [343, 0]
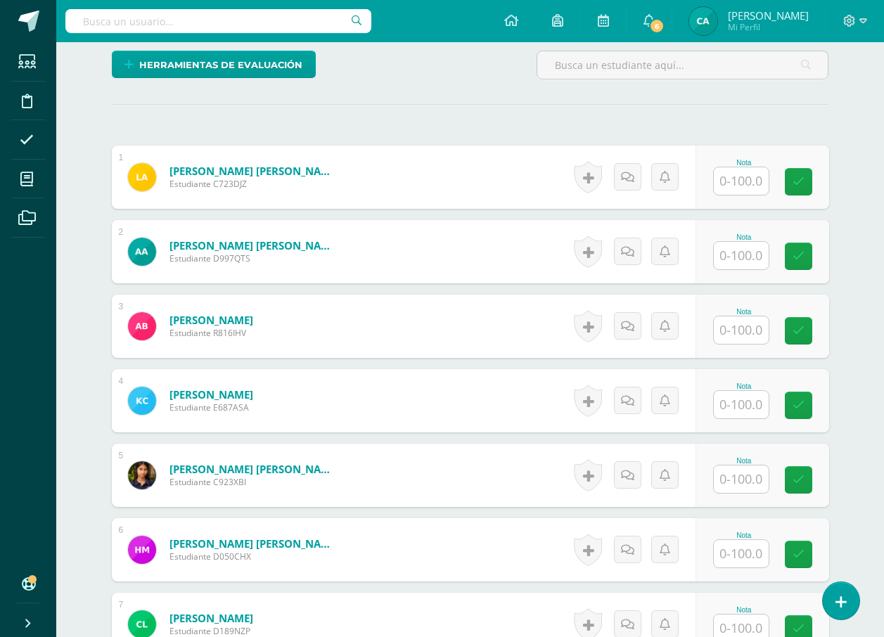
click at [745, 176] on input "text" at bounding box center [741, 180] width 55 height 27
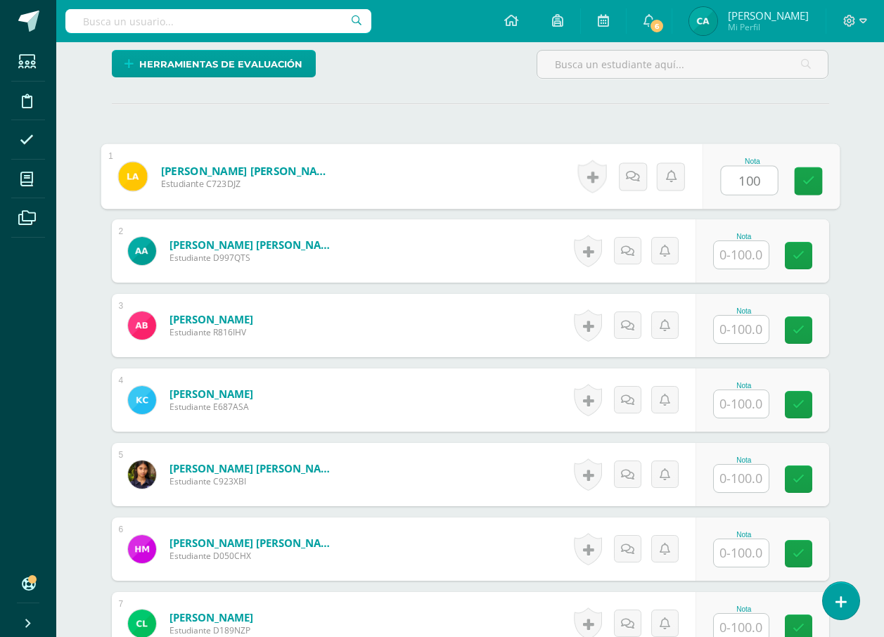
type input "100"
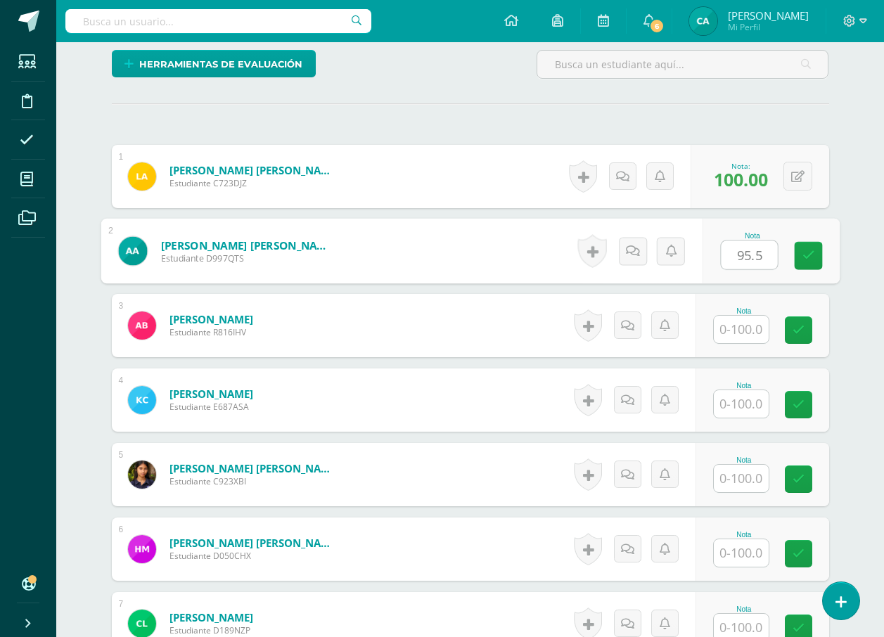
type input "95.5"
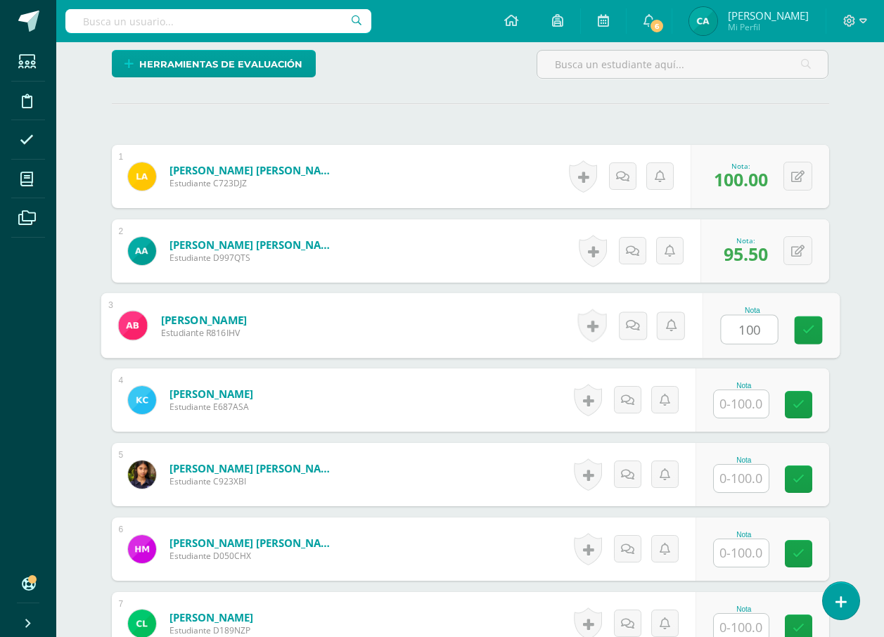
type input "100"
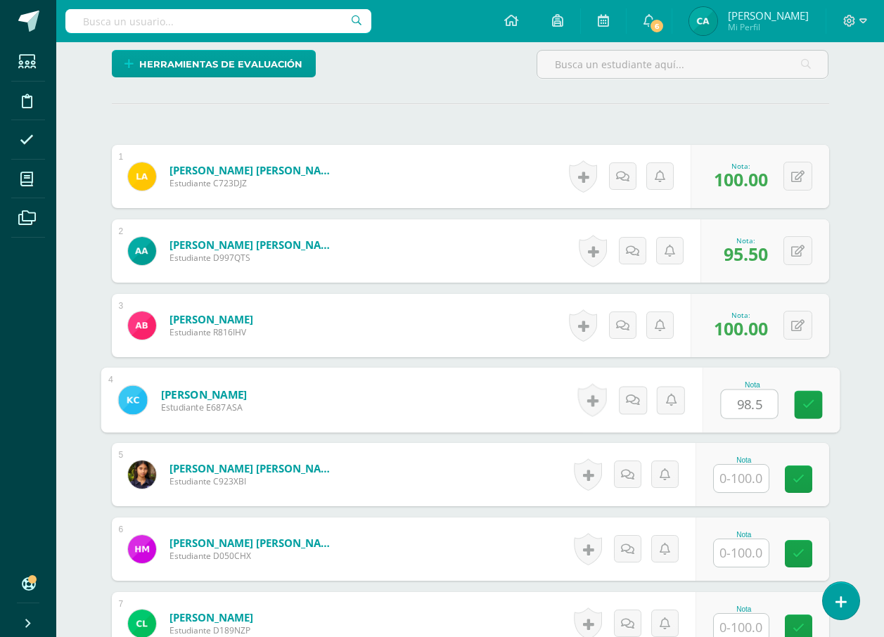
type input "98.5"
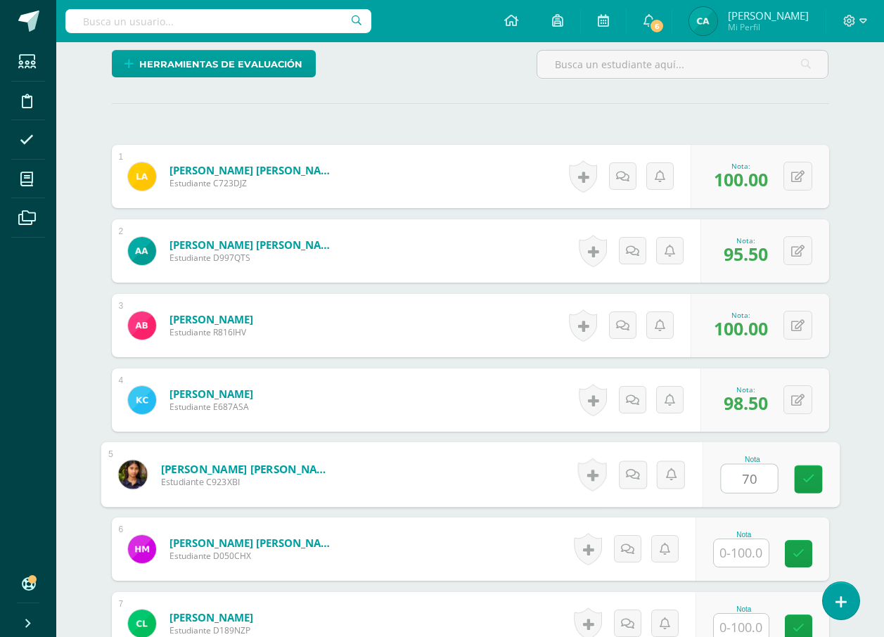
type input "70"
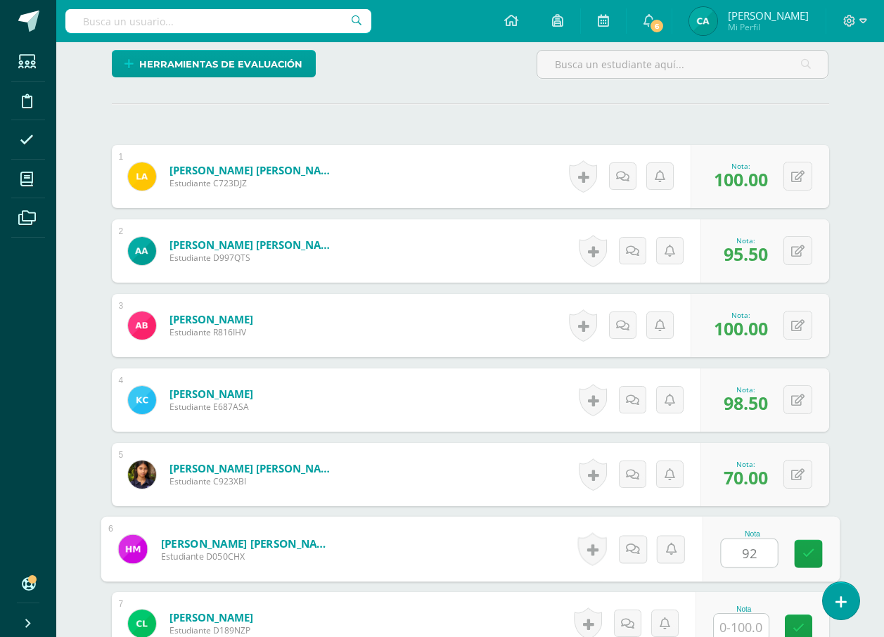
type input "92"
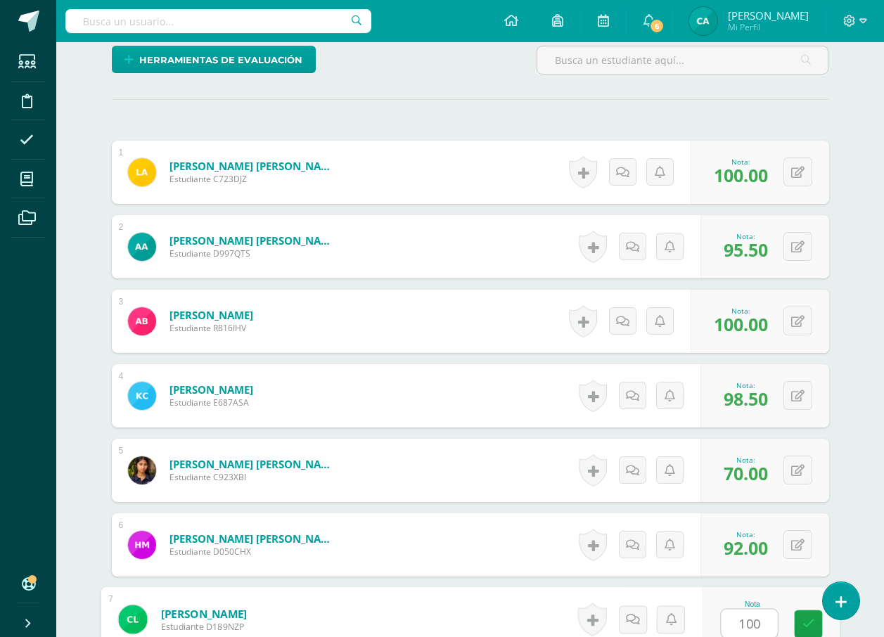
type input "100"
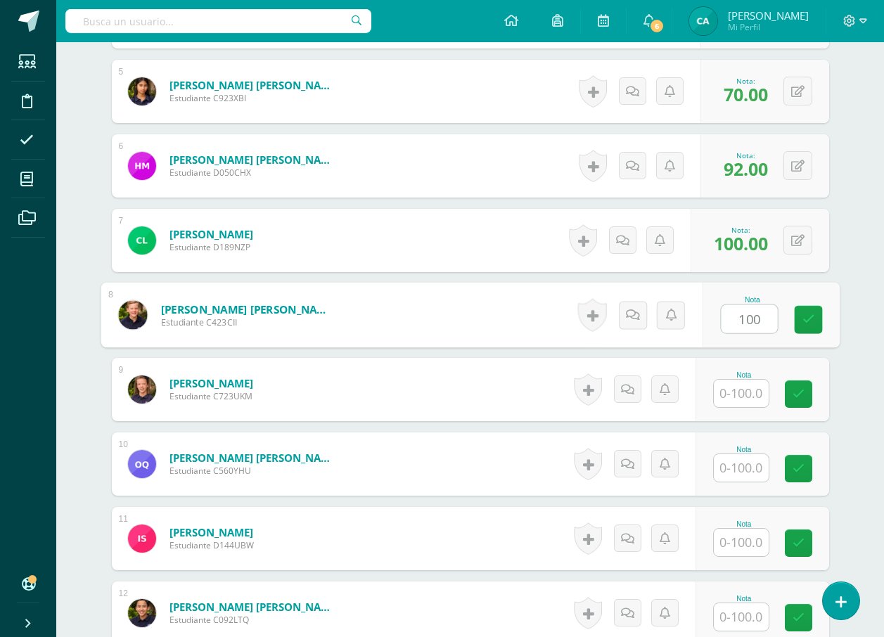
type input "100"
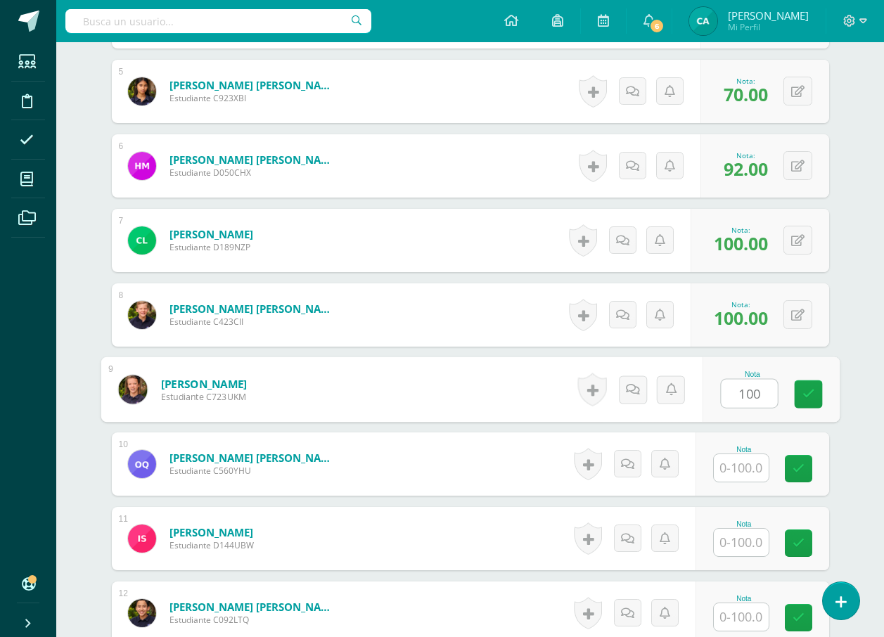
type input "100"
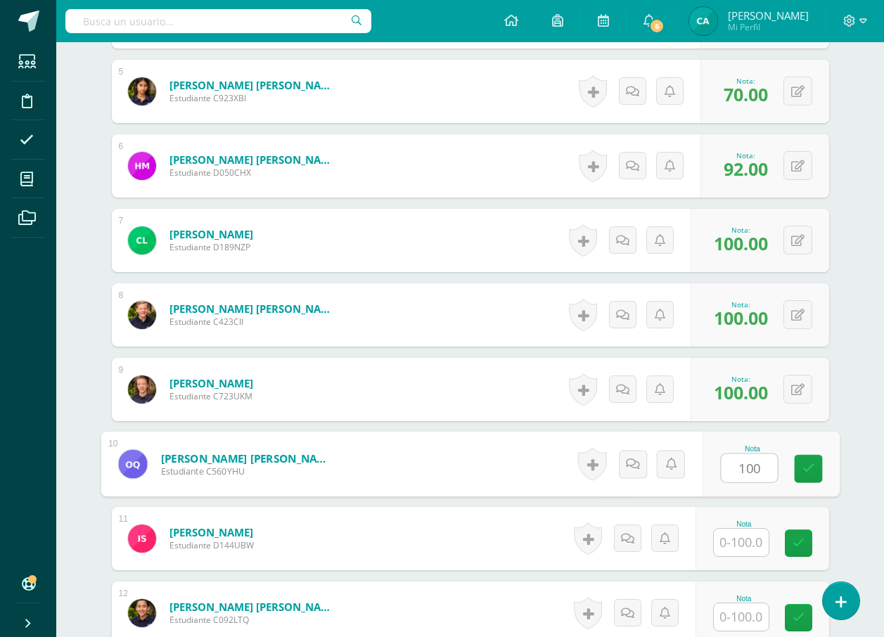
type input "100"
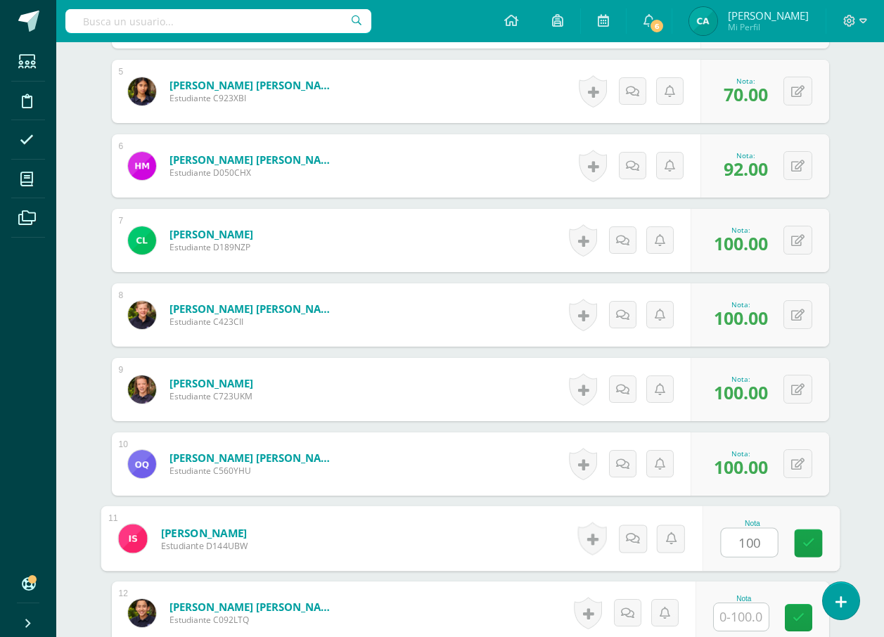
type input "100"
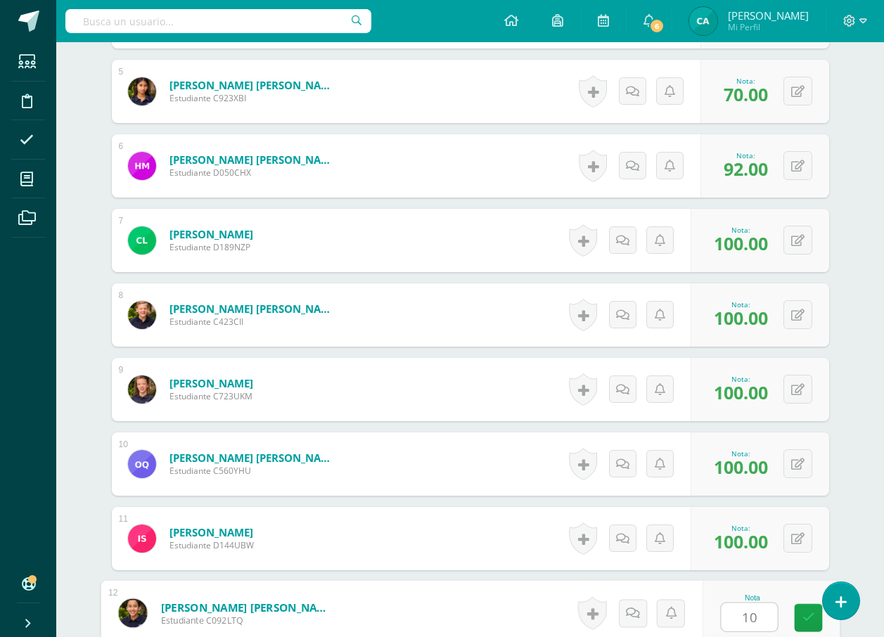
type input "100"
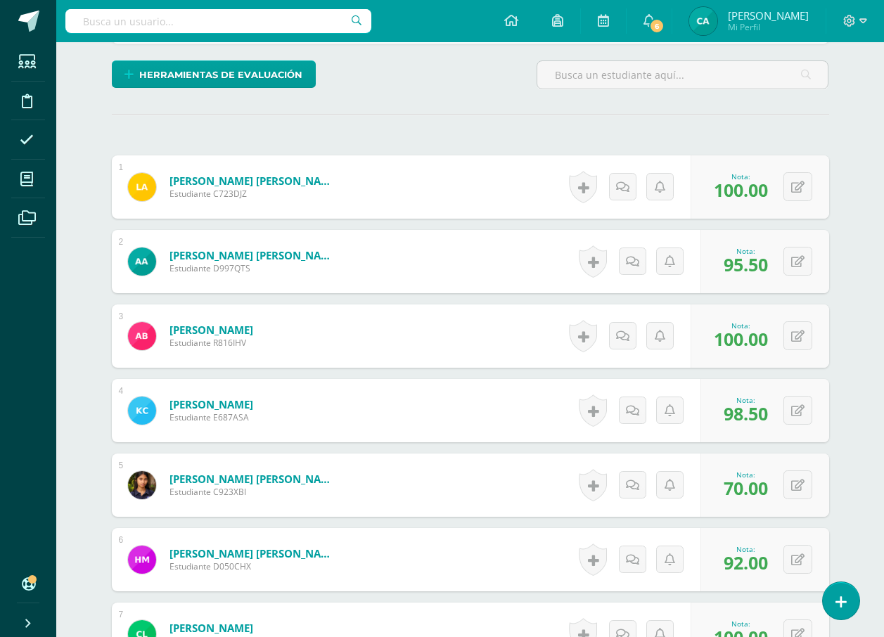
scroll to position [0, 0]
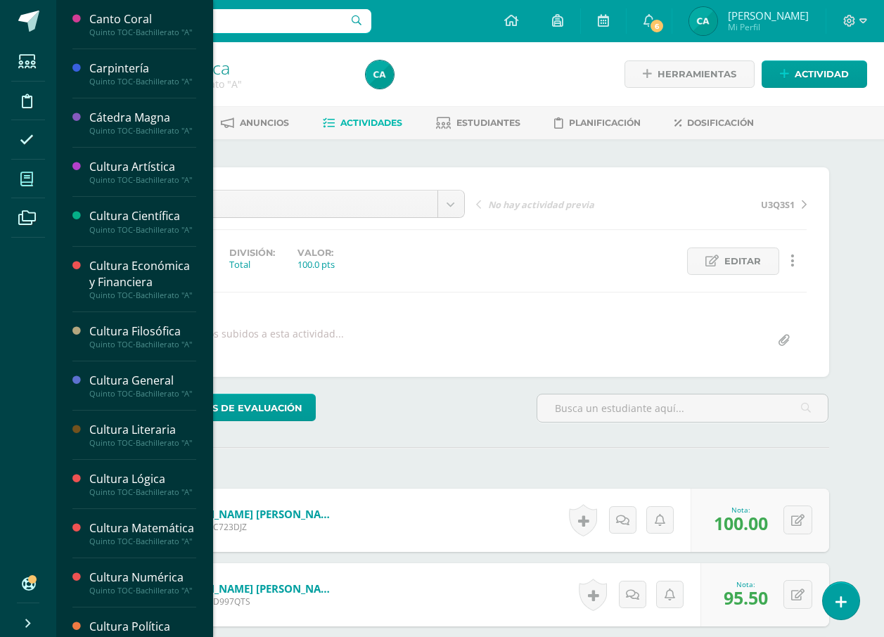
click at [30, 168] on span at bounding box center [27, 179] width 32 height 32
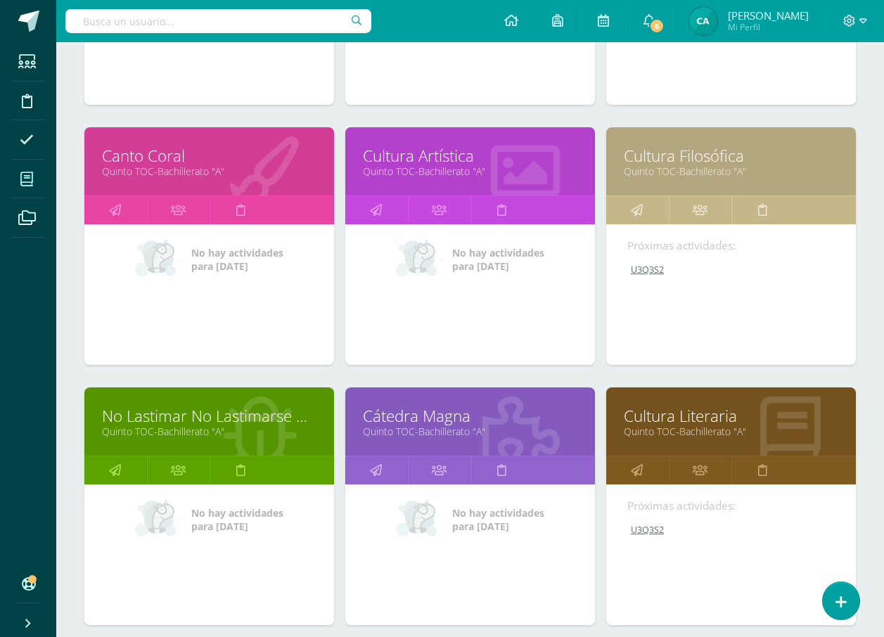
scroll to position [914, 0]
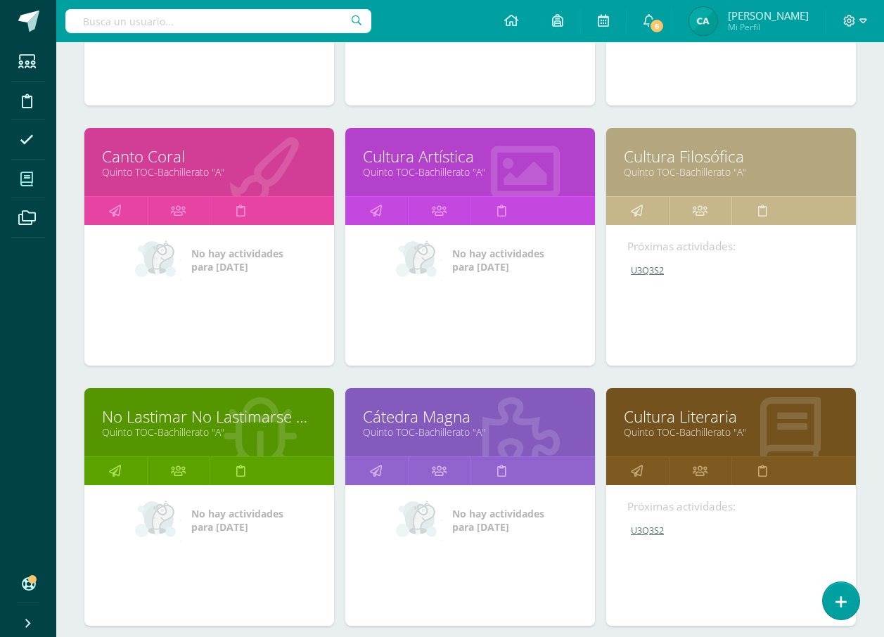
click at [151, 423] on link "No Lastimar No Lastimarse No Romper" at bounding box center [209, 417] width 214 height 22
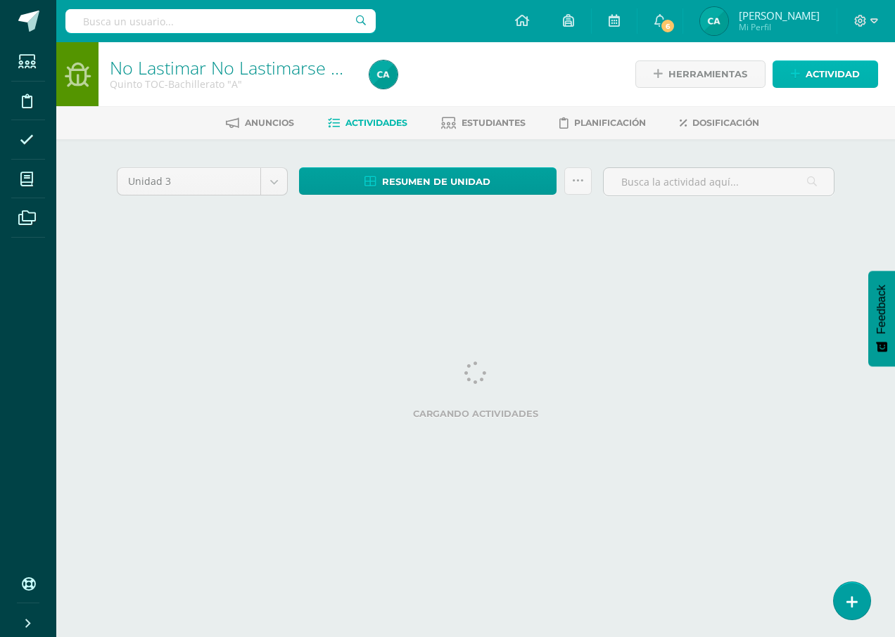
click at [807, 66] on span "Actividad" at bounding box center [832, 74] width 54 height 26
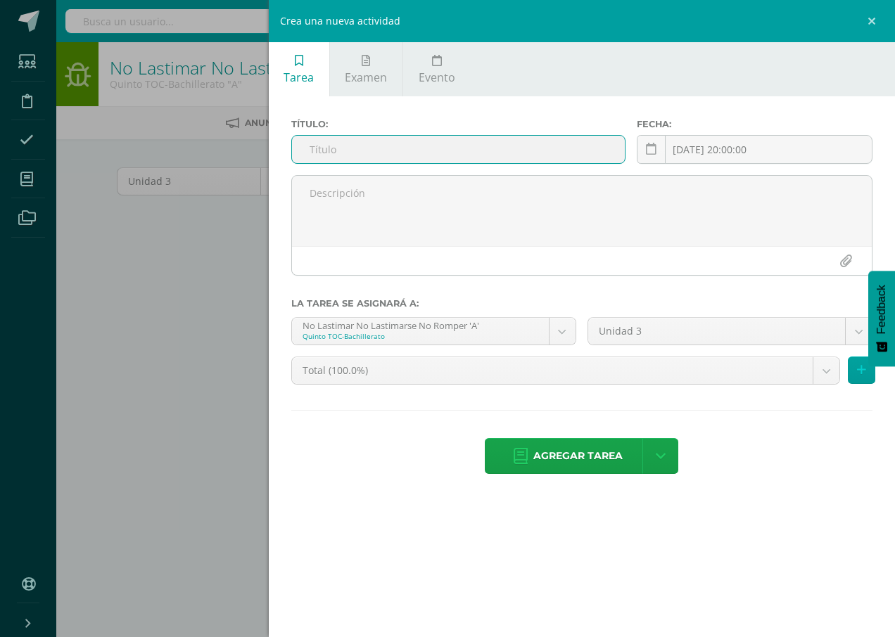
click at [509, 155] on input "text" at bounding box center [458, 149] width 333 height 27
type input "U3Q3S2"
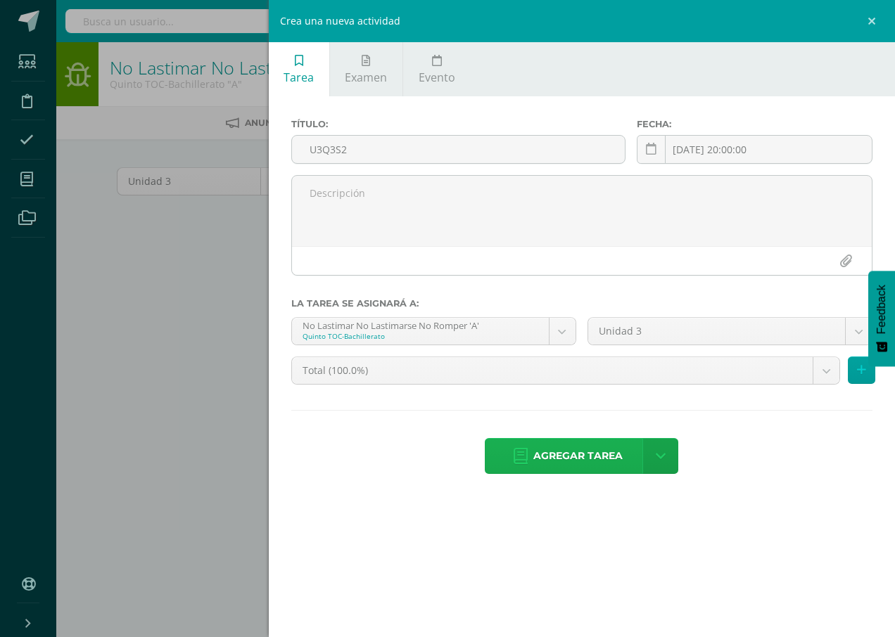
click at [515, 461] on icon at bounding box center [520, 456] width 14 height 15
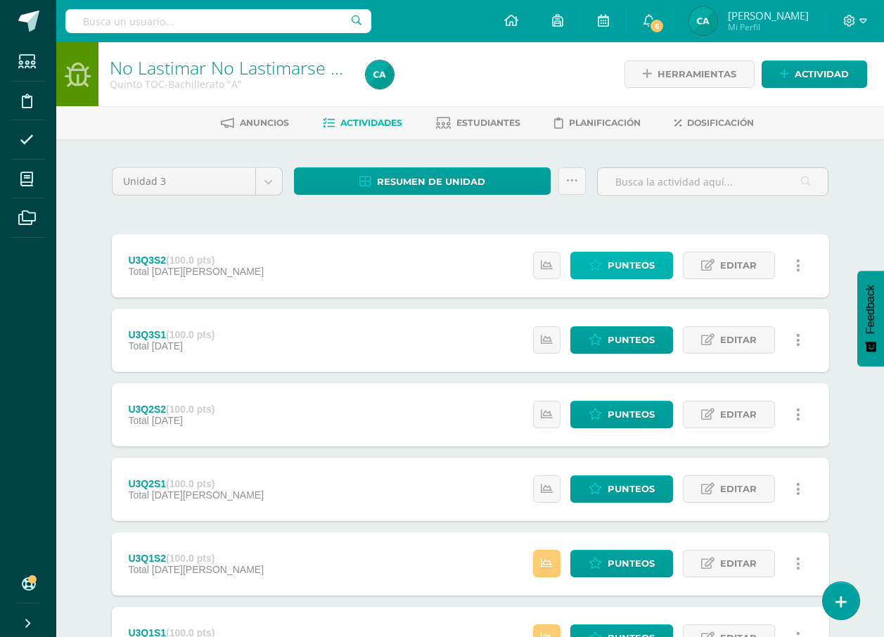
click at [662, 256] on link "Punteos" at bounding box center [621, 265] width 103 height 27
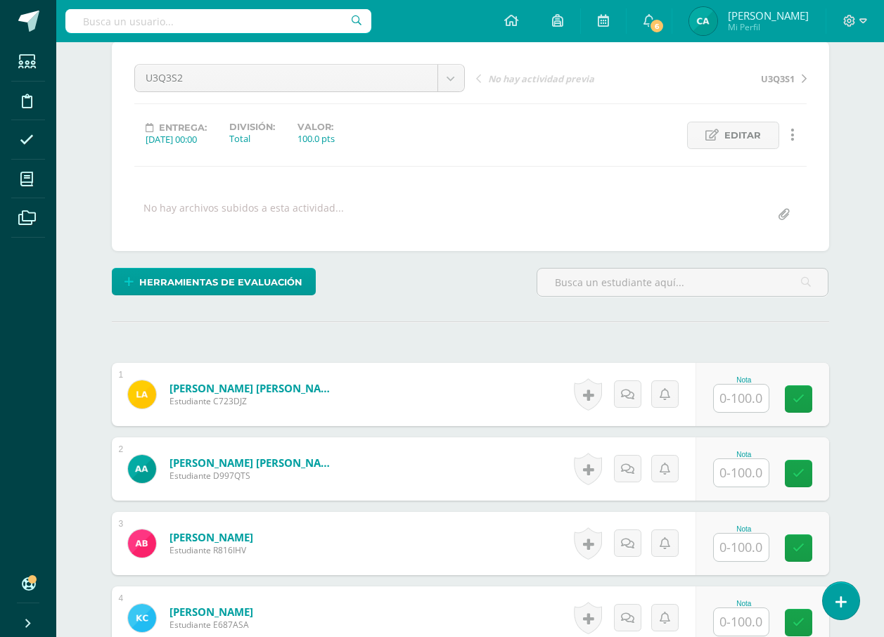
scroll to position [142, 0]
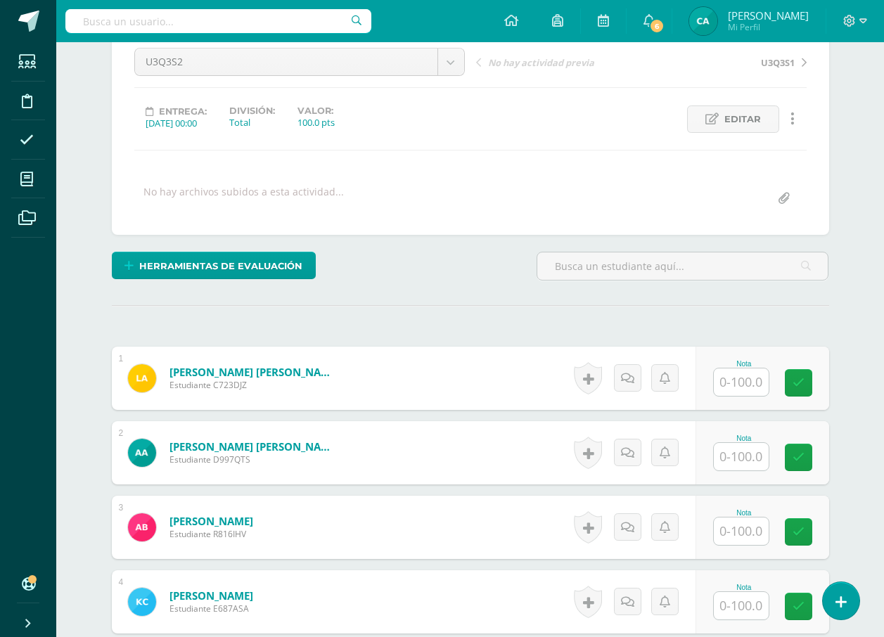
click at [758, 378] on input "text" at bounding box center [741, 381] width 55 height 27
type input "100"
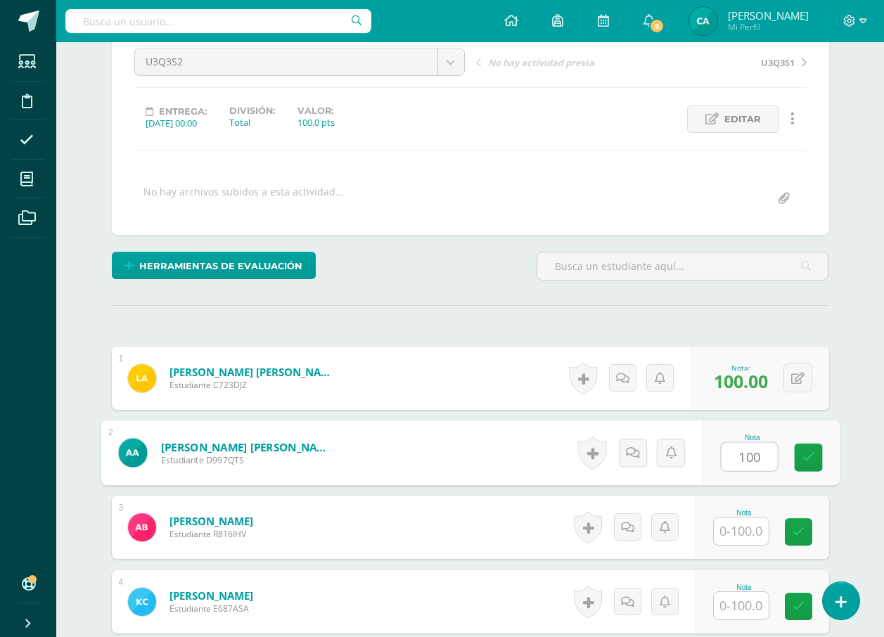
type input "100"
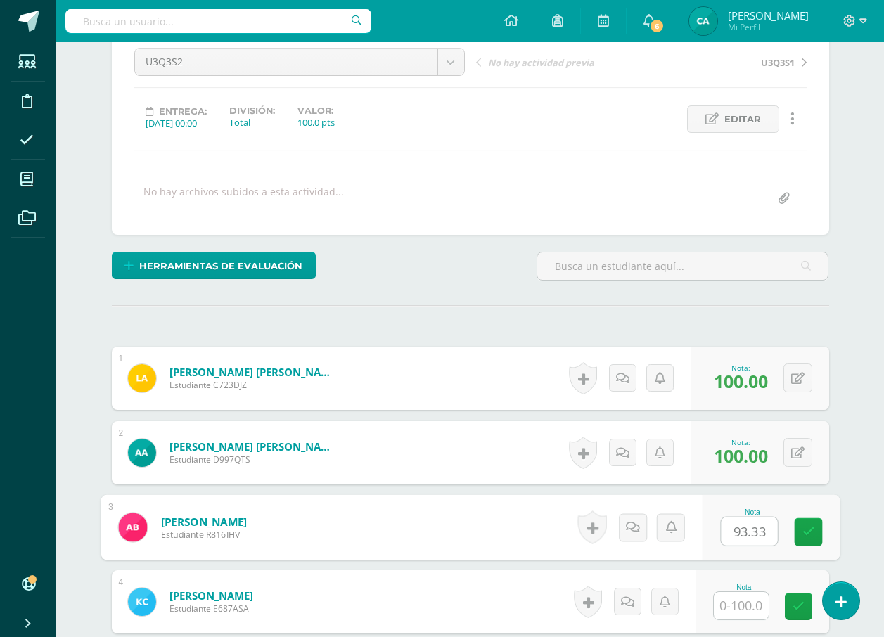
type input "93.33"
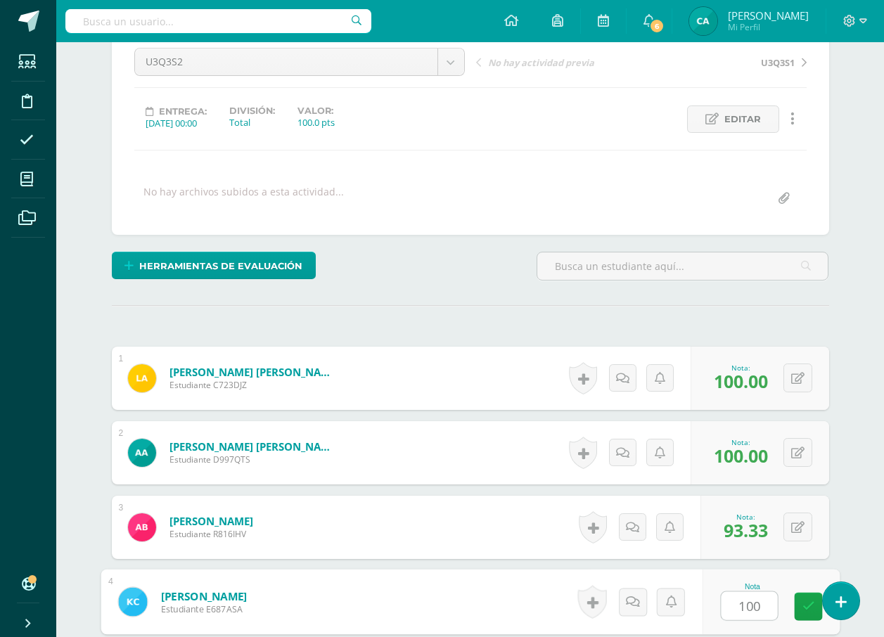
type input "100"
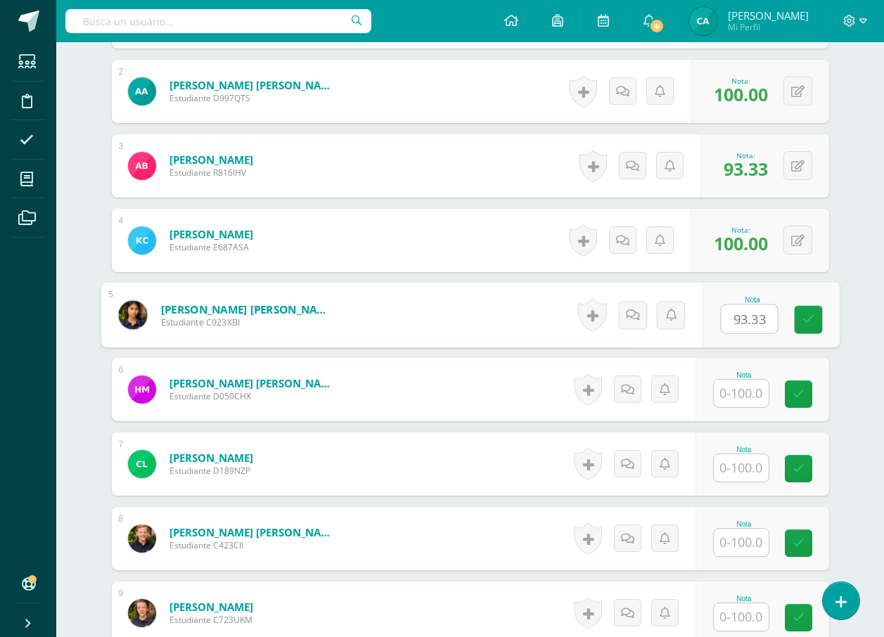
type input "93.33"
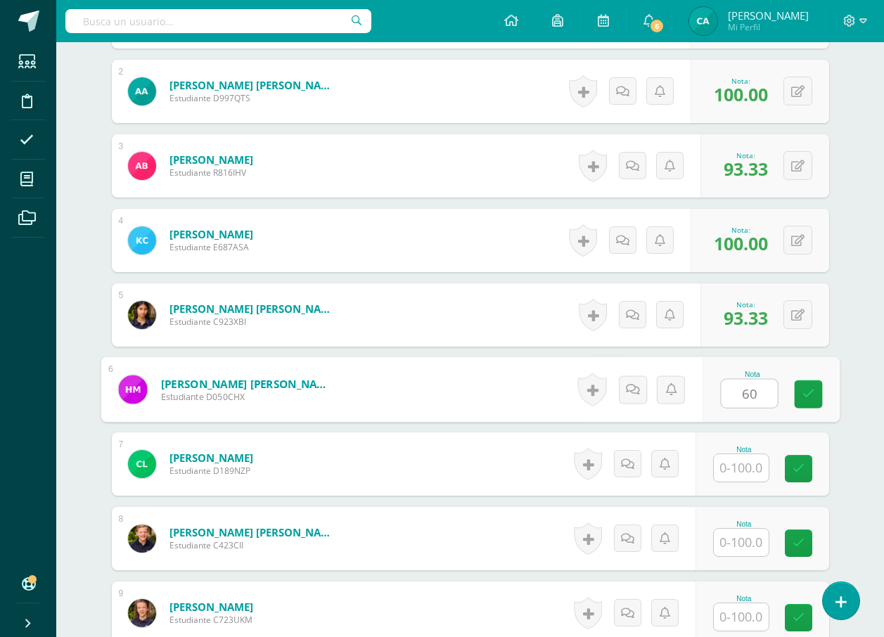
type input "60"
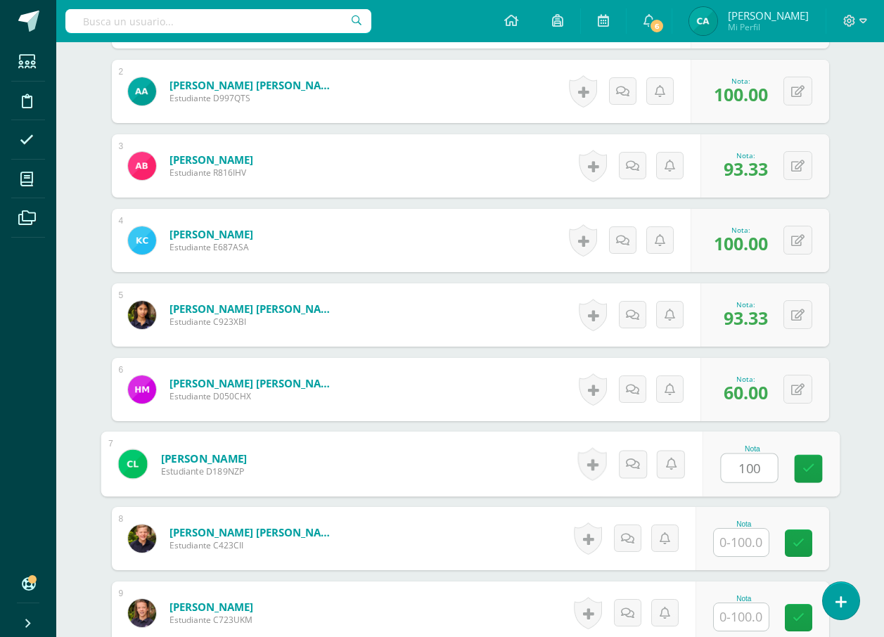
type input "100"
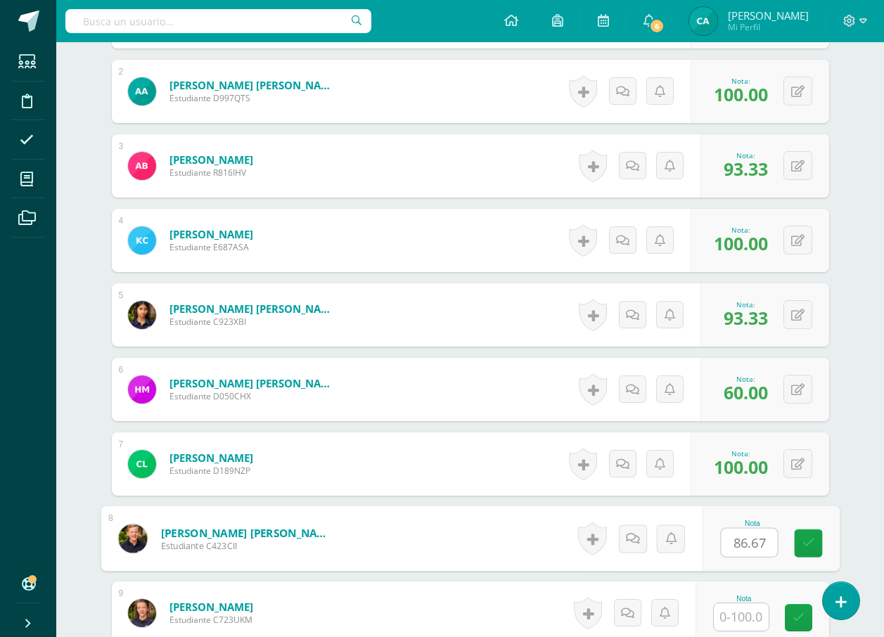
type input "86.67"
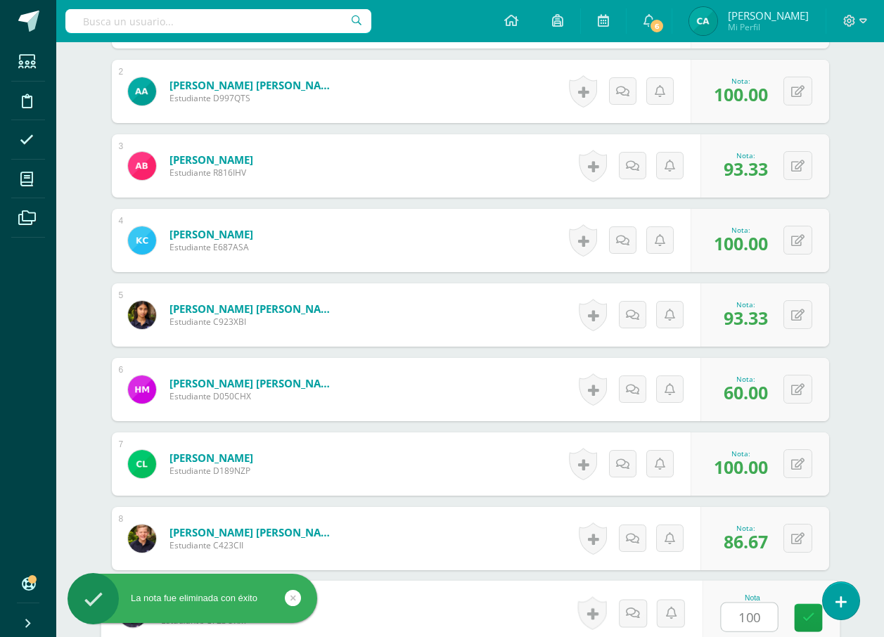
type input "100"
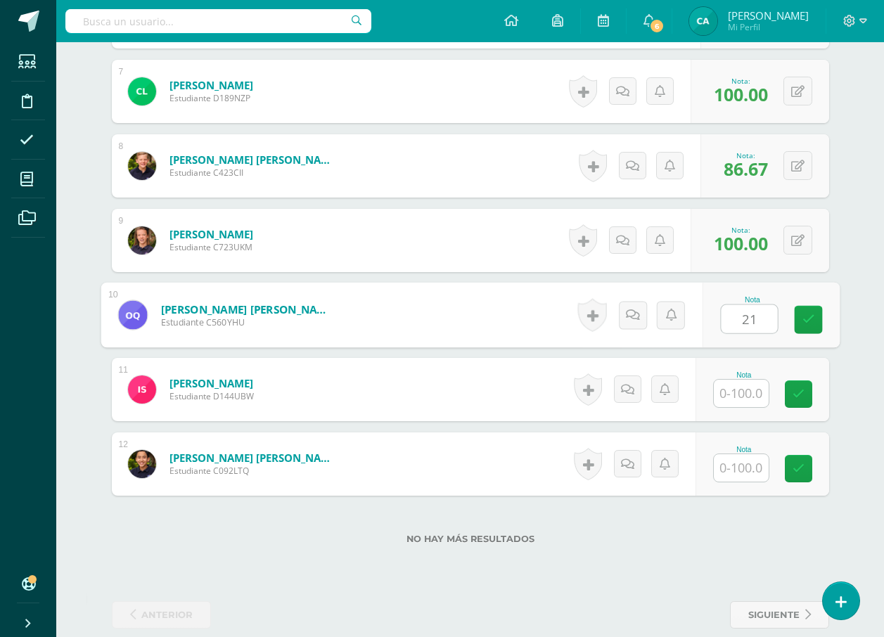
type input "2"
type input "100"
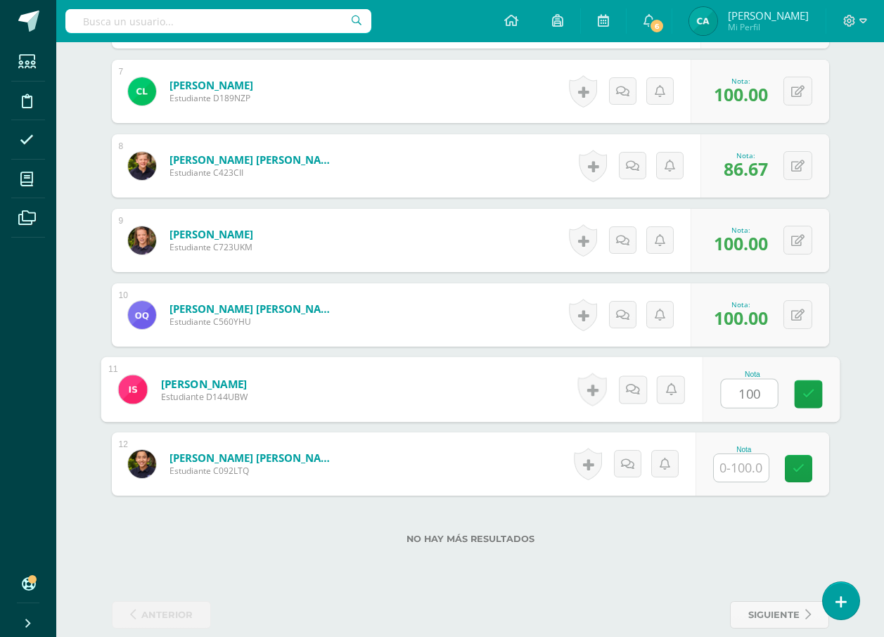
type input "100"
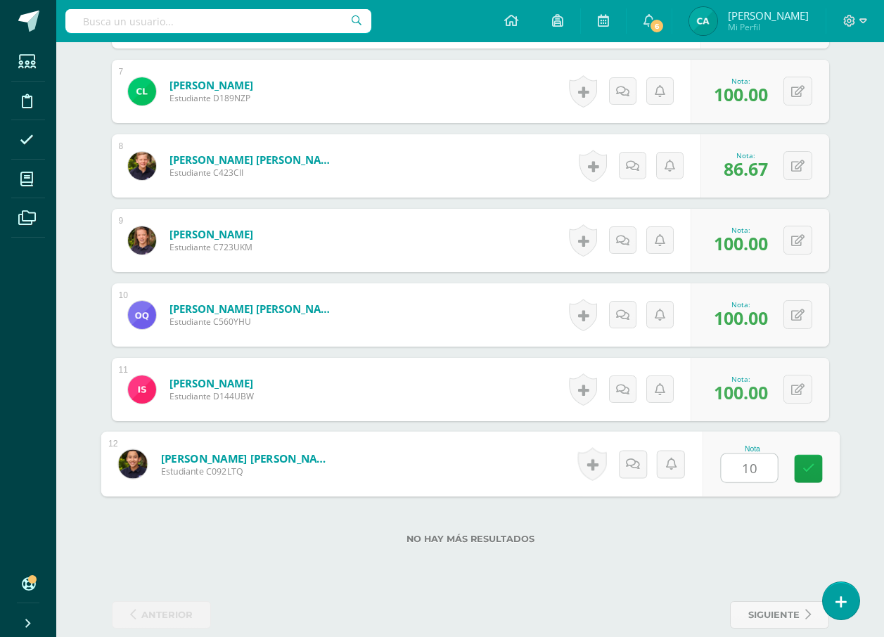
type input "100"
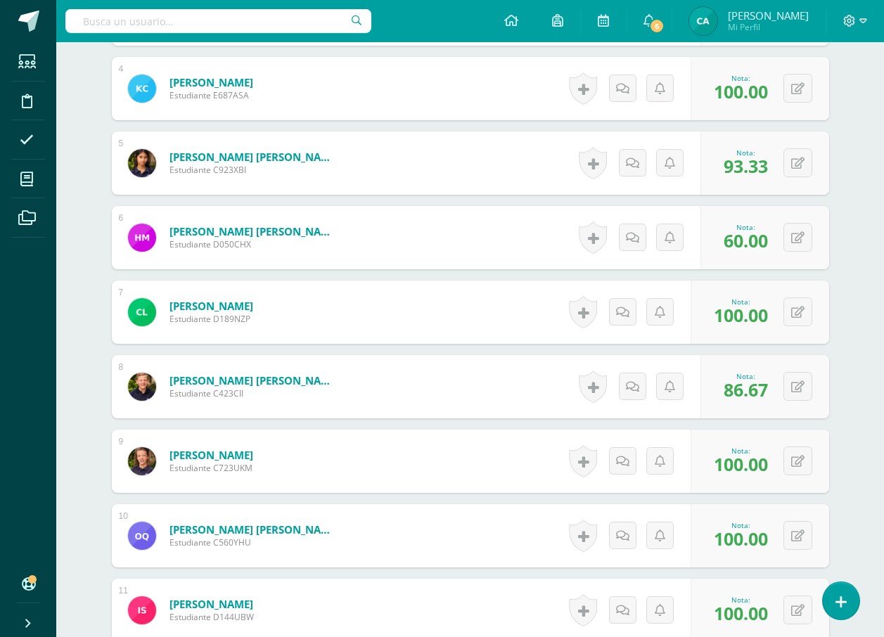
scroll to position [384, 0]
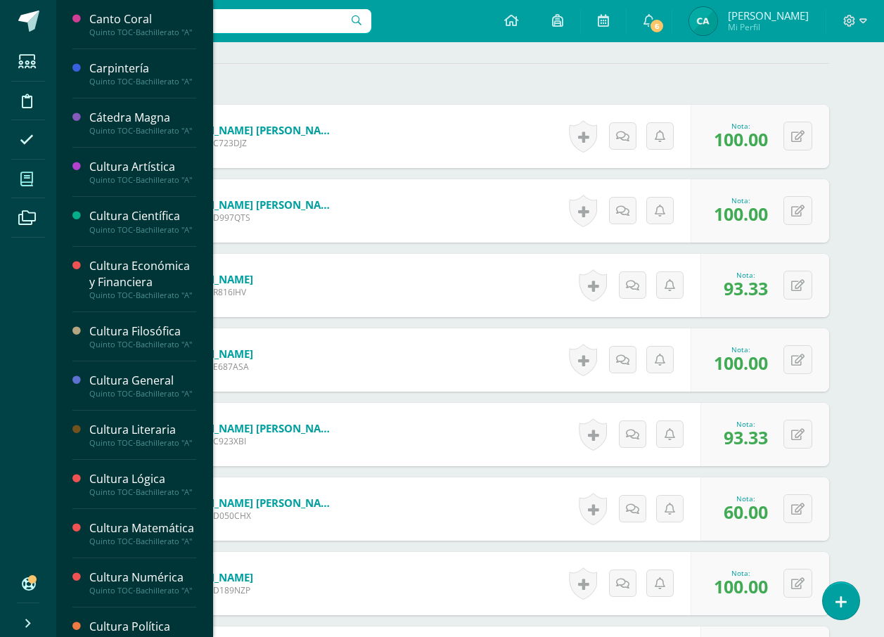
click at [25, 177] on icon at bounding box center [26, 179] width 13 height 14
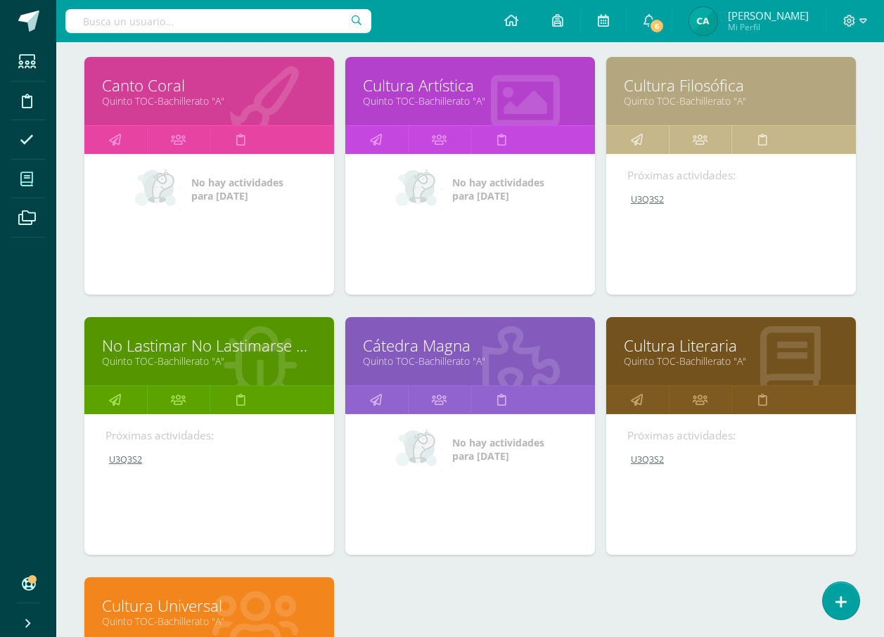
scroll to position [985, 0]
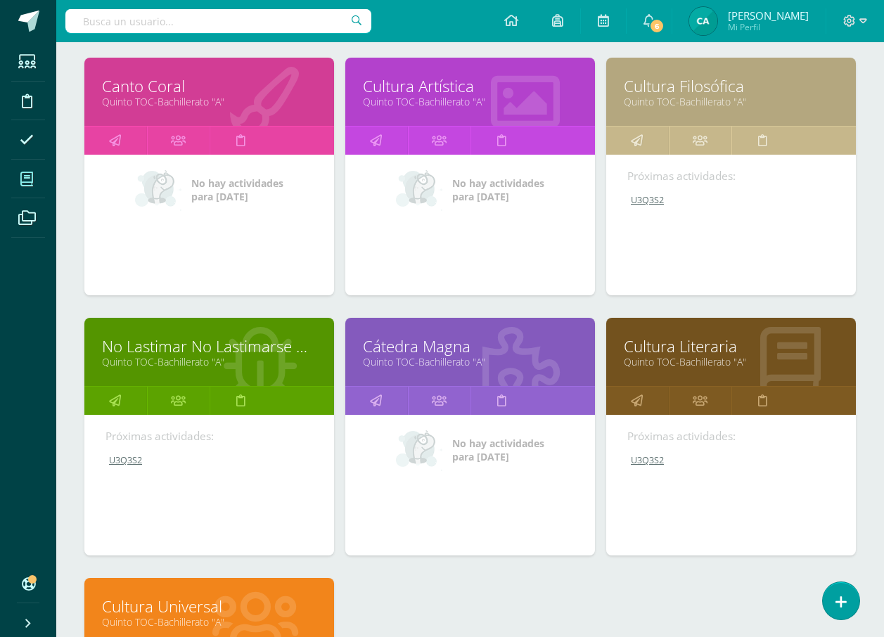
click at [440, 340] on link "Cátedra Magna" at bounding box center [470, 346] width 214 height 22
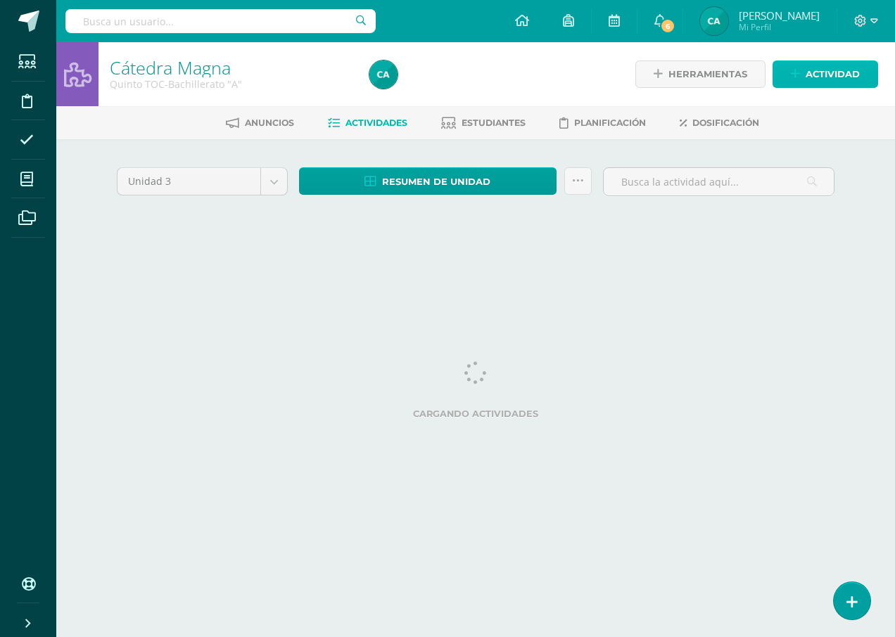
click at [852, 68] on span "Actividad" at bounding box center [832, 74] width 54 height 26
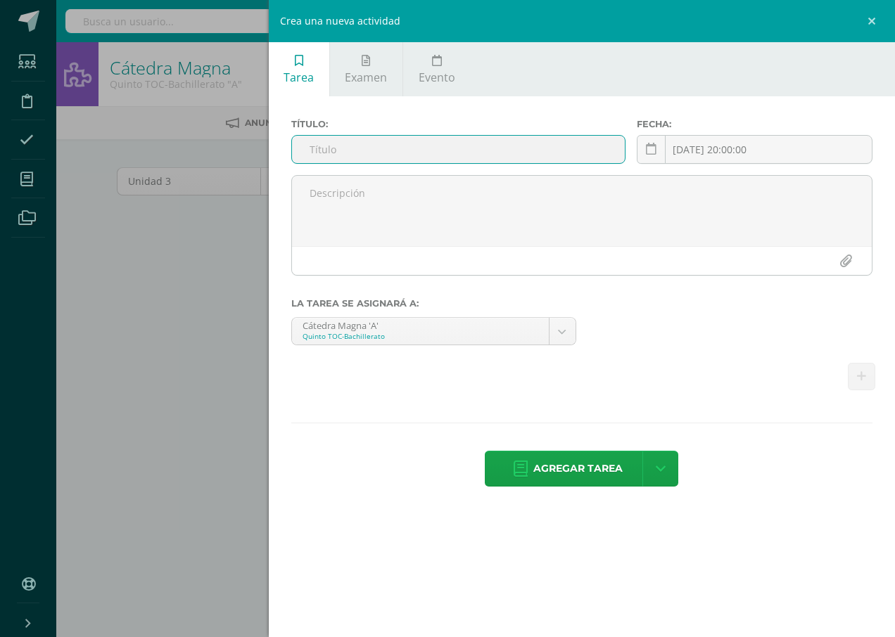
type input "U3Q3S2"
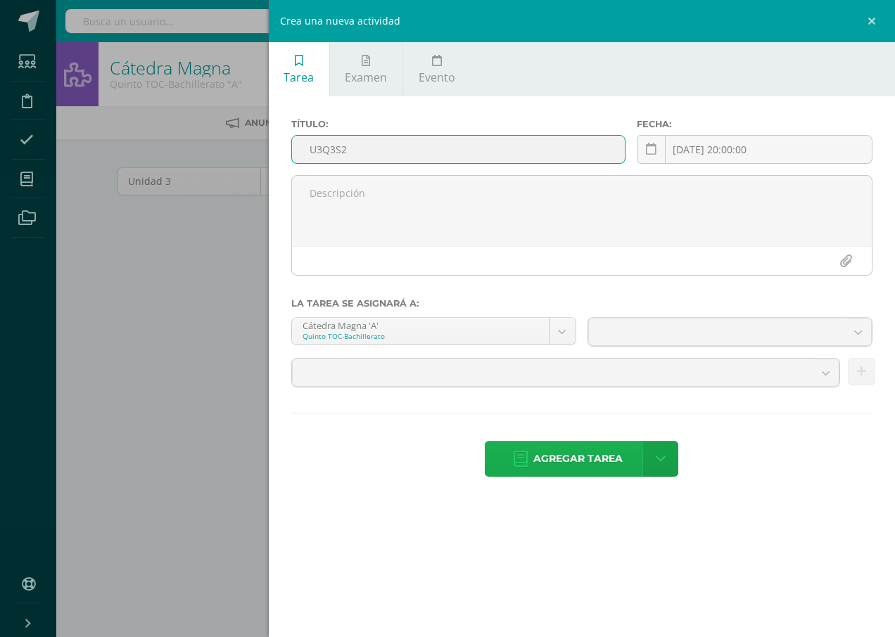
click at [527, 473] on link "Agregar tarea" at bounding box center [568, 459] width 166 height 36
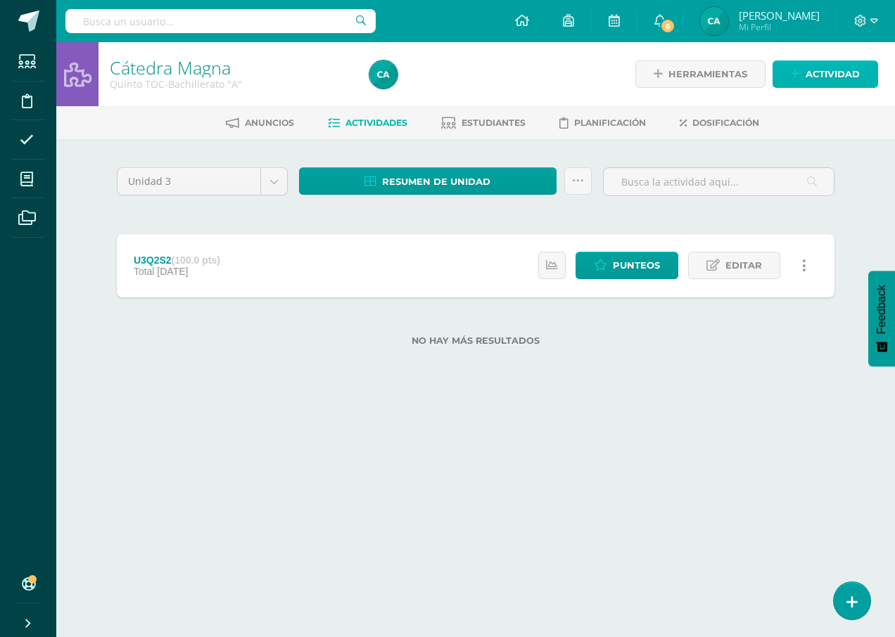
click at [839, 68] on span "Actividad" at bounding box center [832, 74] width 54 height 26
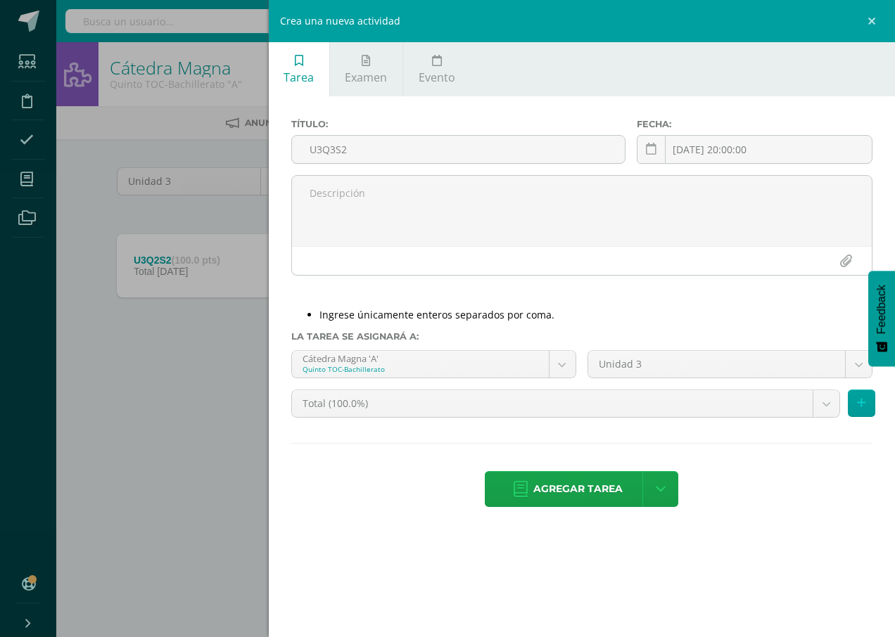
click at [506, 133] on div "Título: U3Q3S2" at bounding box center [458, 147] width 345 height 56
click at [501, 143] on input "U3Q3S2" at bounding box center [458, 149] width 333 height 27
click at [331, 155] on input "U3Q3S2" at bounding box center [458, 149] width 333 height 27
click at [357, 153] on input "U3Q3S2" at bounding box center [458, 149] width 333 height 27
click at [543, 486] on span "Agregar tarea" at bounding box center [577, 489] width 89 height 34
